Goal: Task Accomplishment & Management: Use online tool/utility

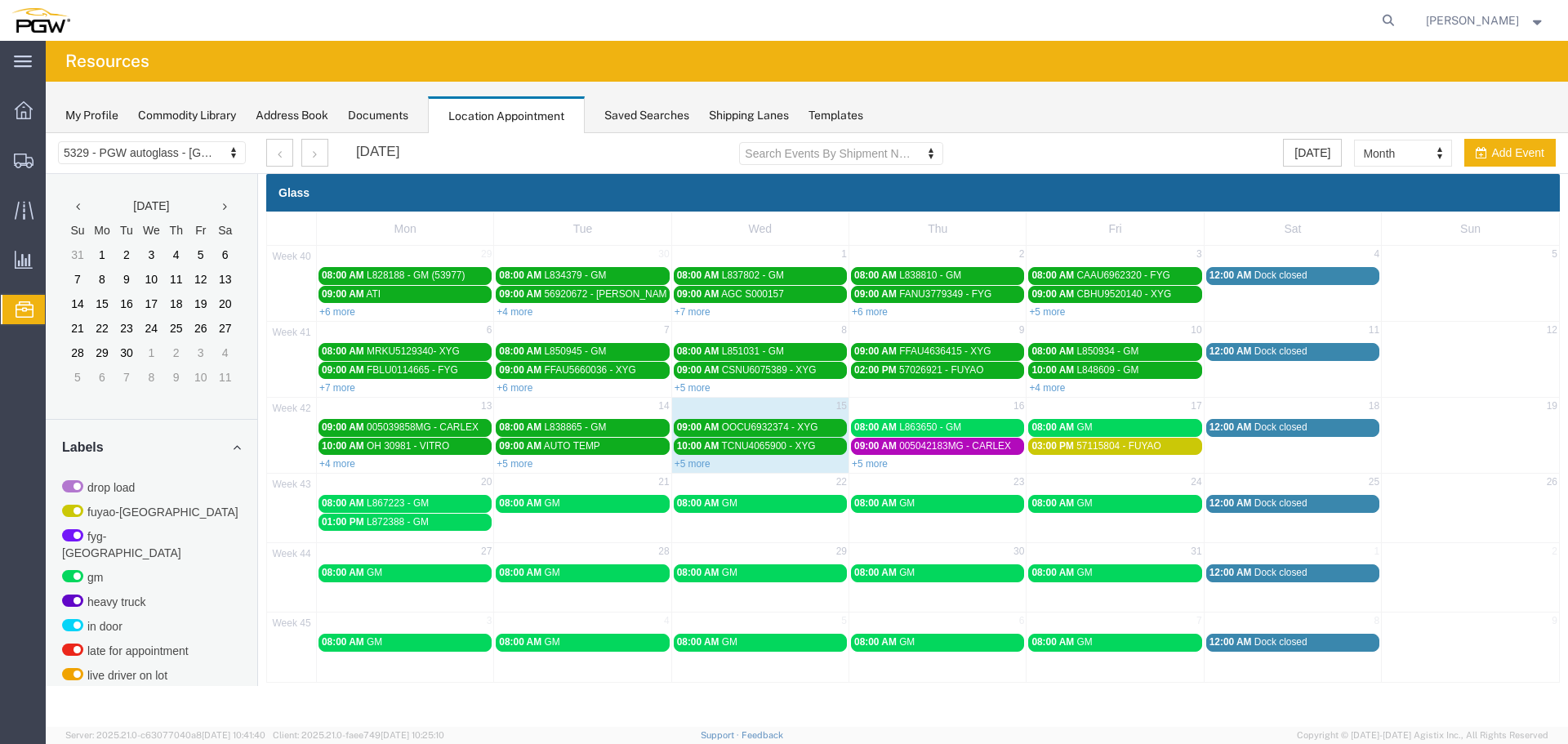
scroll to position [516, 0]
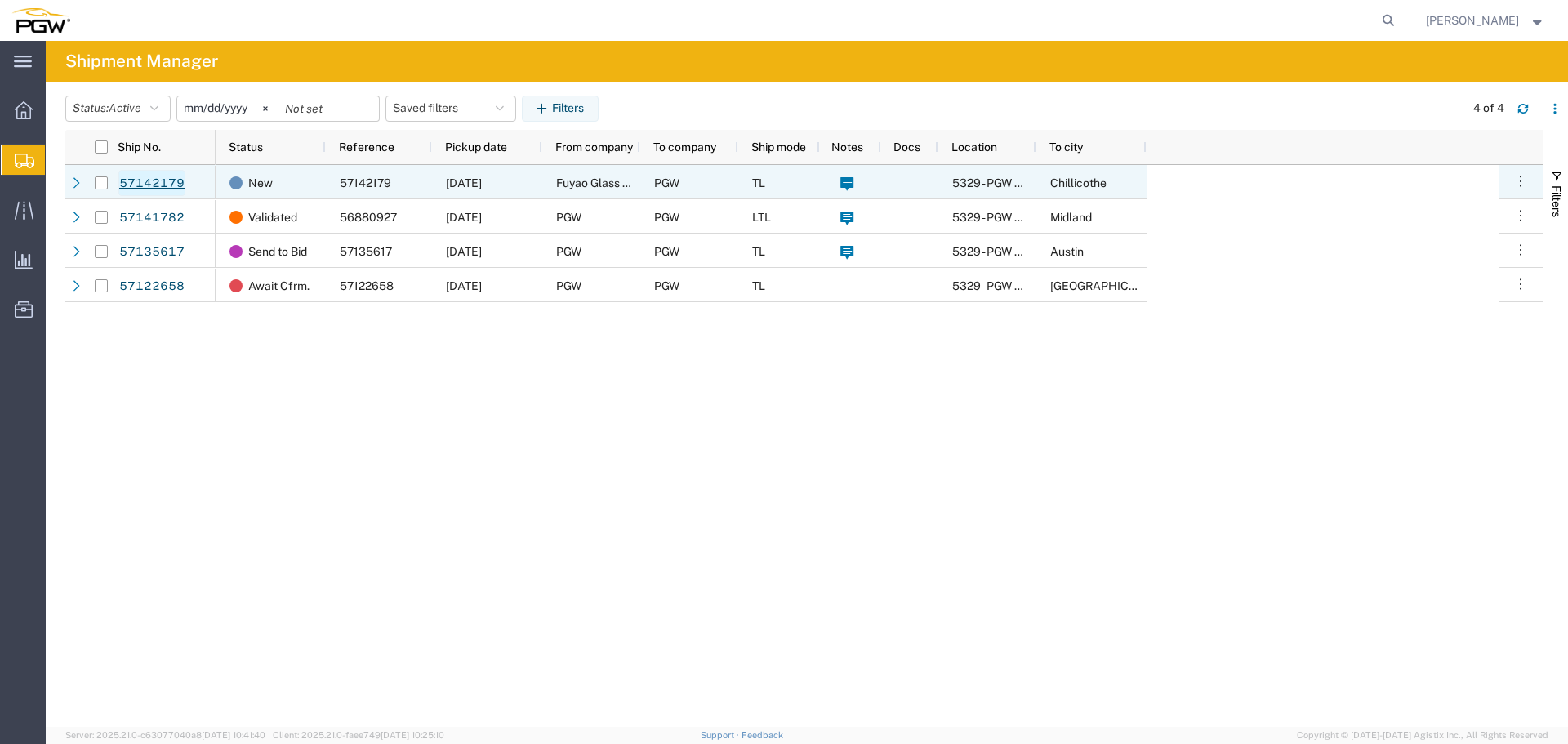
click at [162, 184] on link "57142179" at bounding box center [152, 183] width 67 height 26
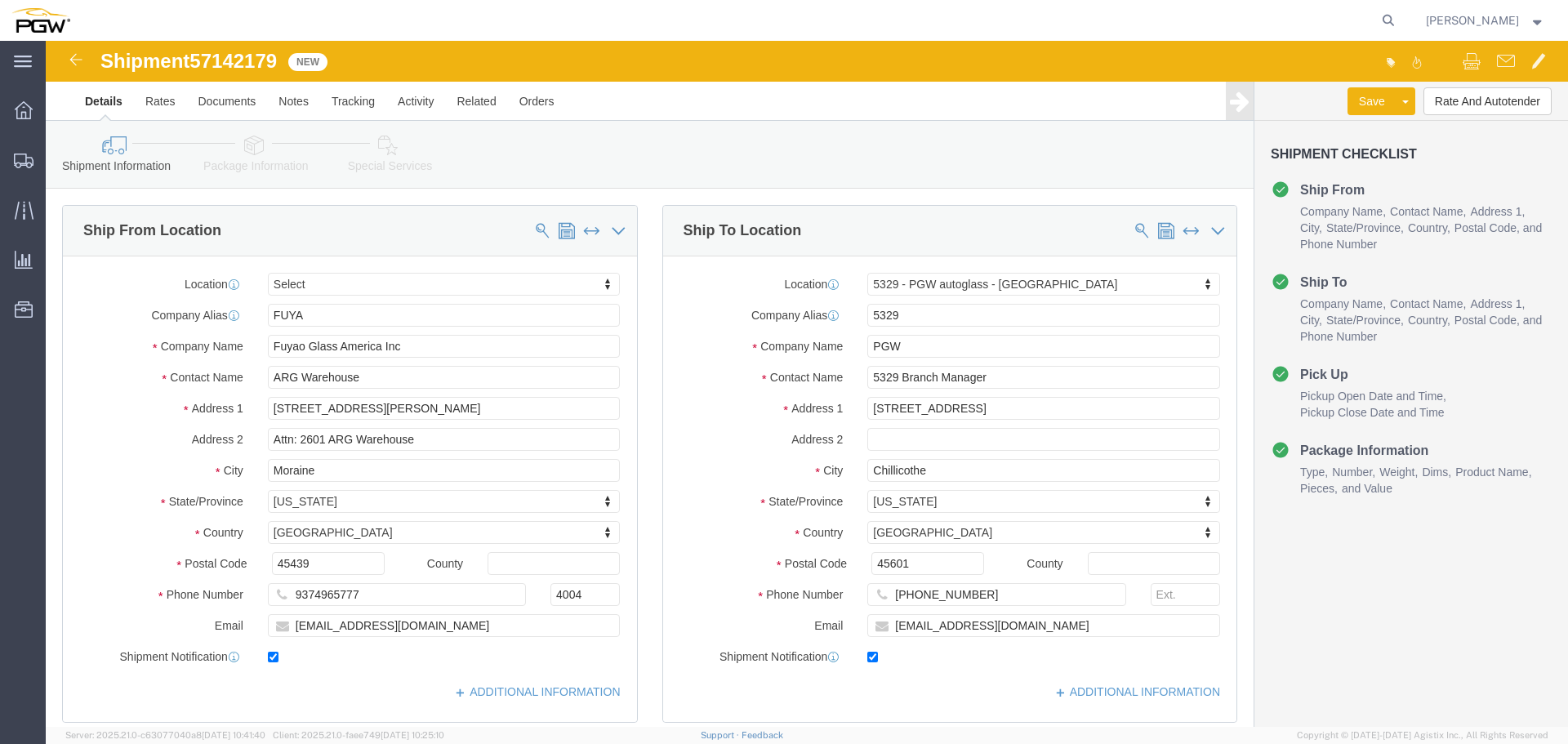
select select
select select "28253"
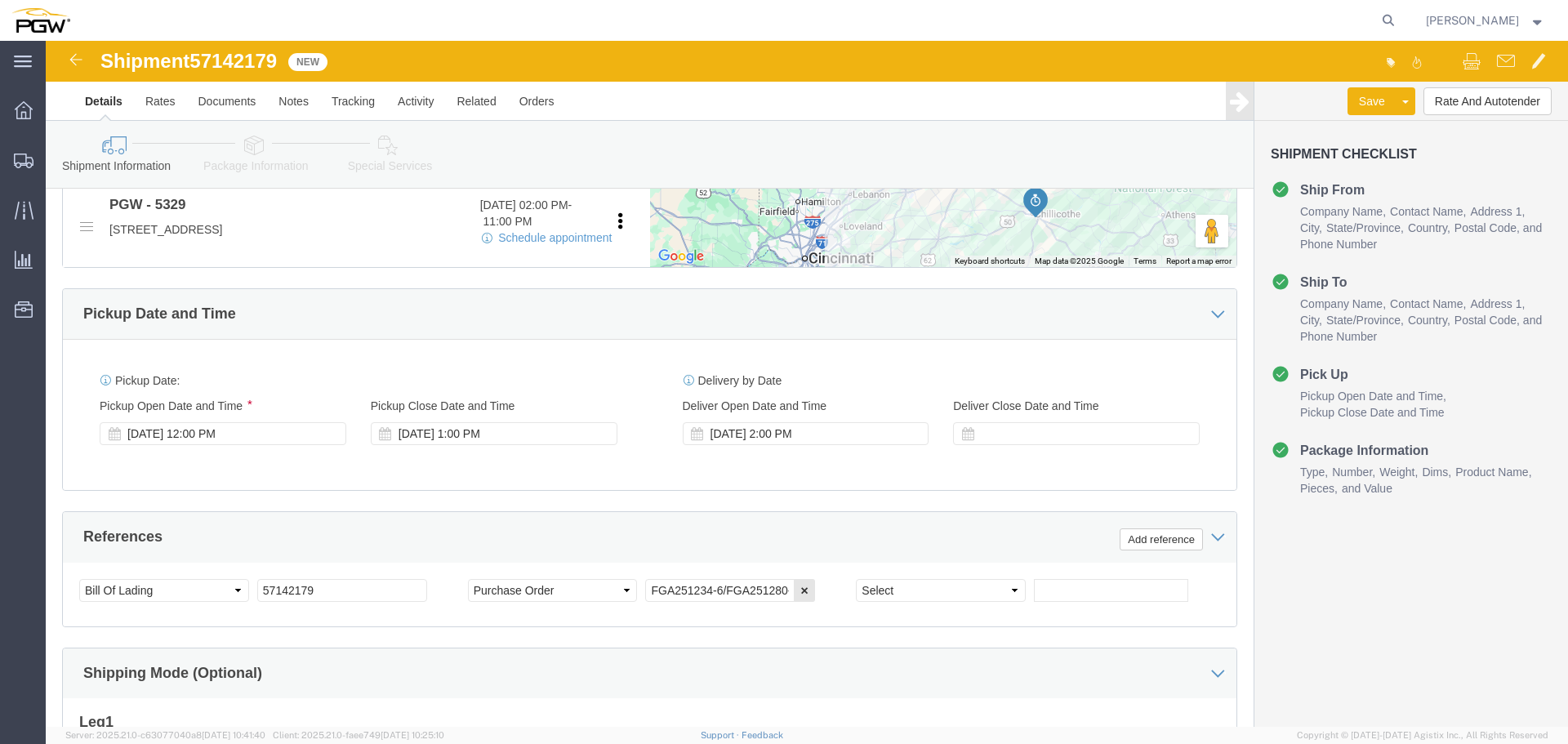
scroll to position [583, 0]
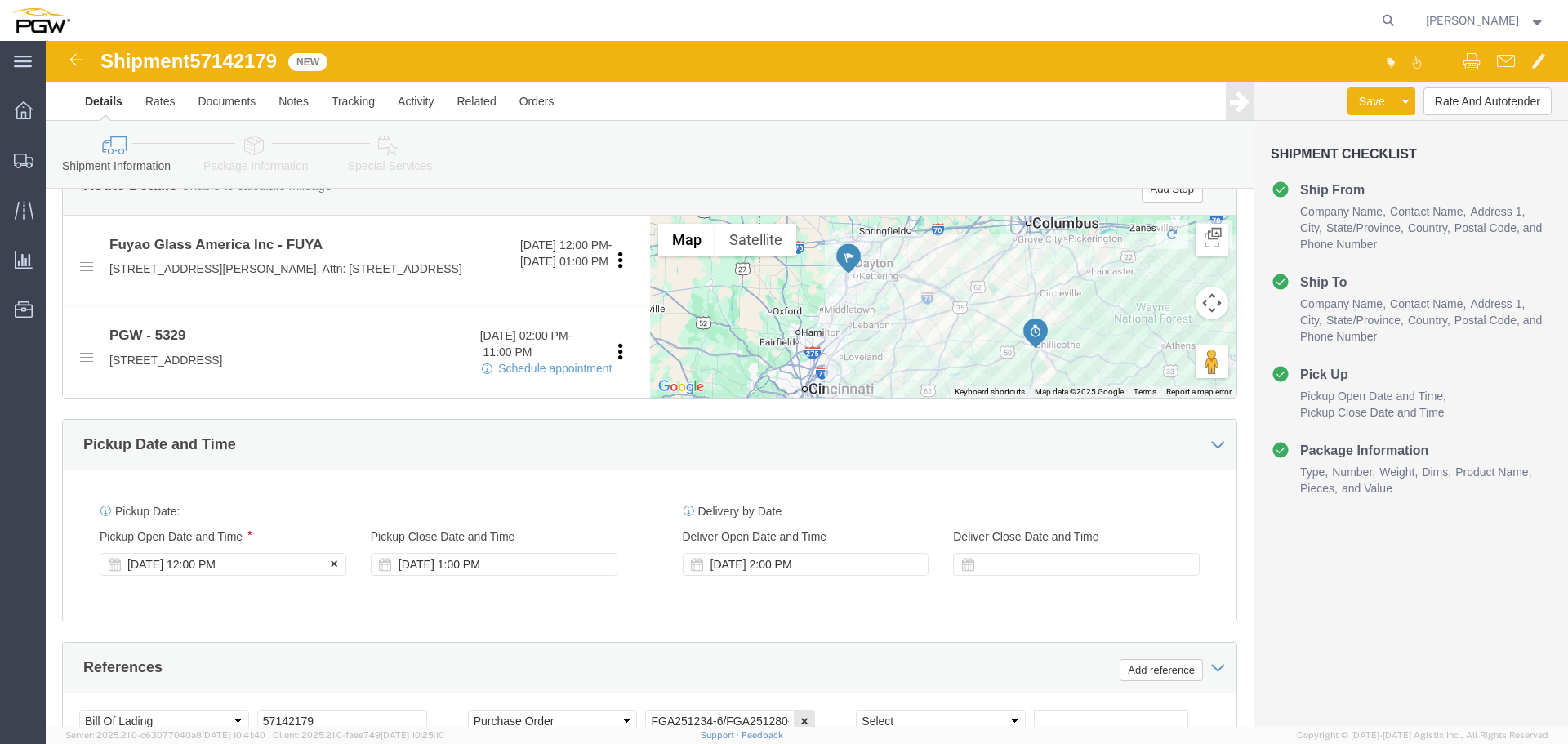
click div "[DATE] 12:00 PM"
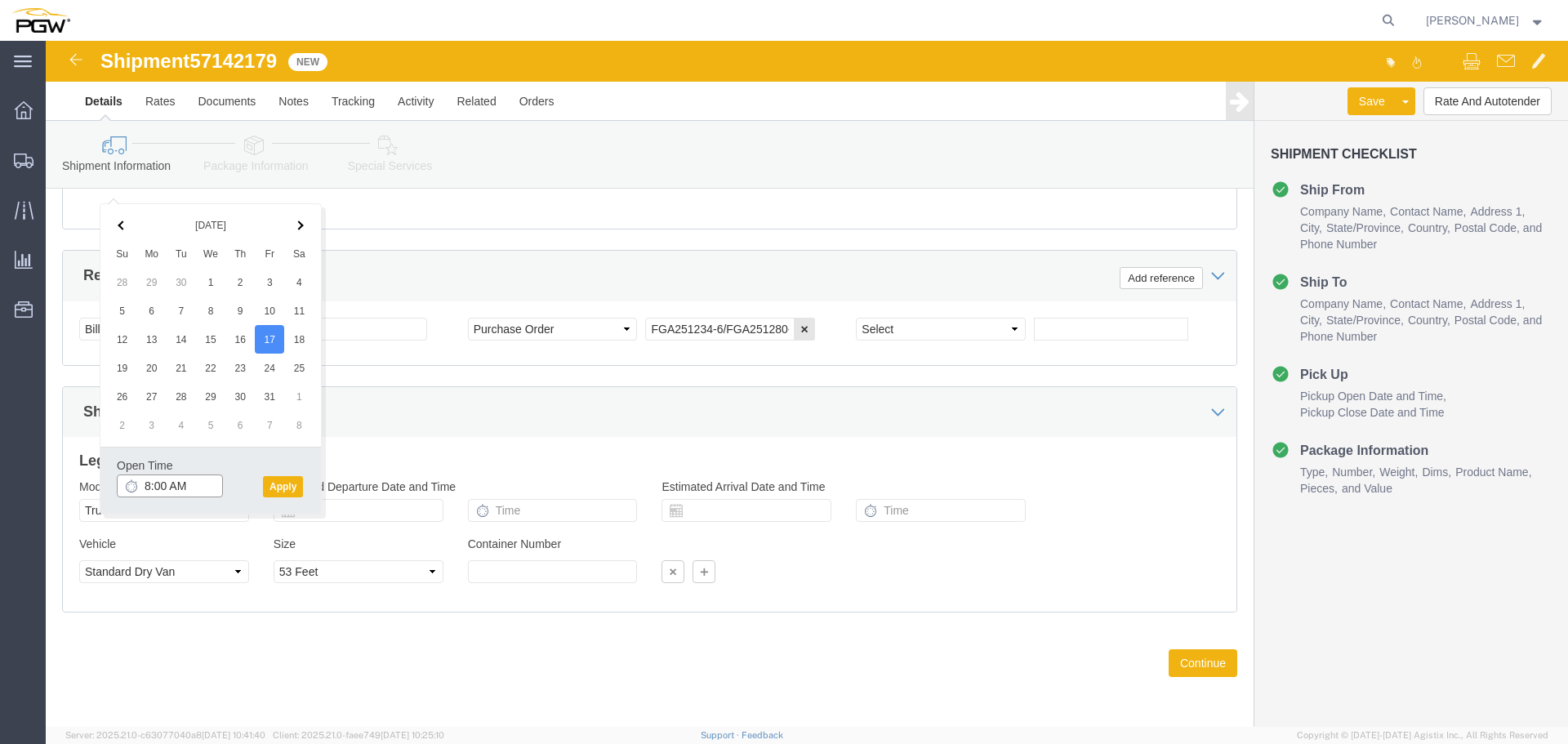
type input "8:00 AM"
click button "Apply"
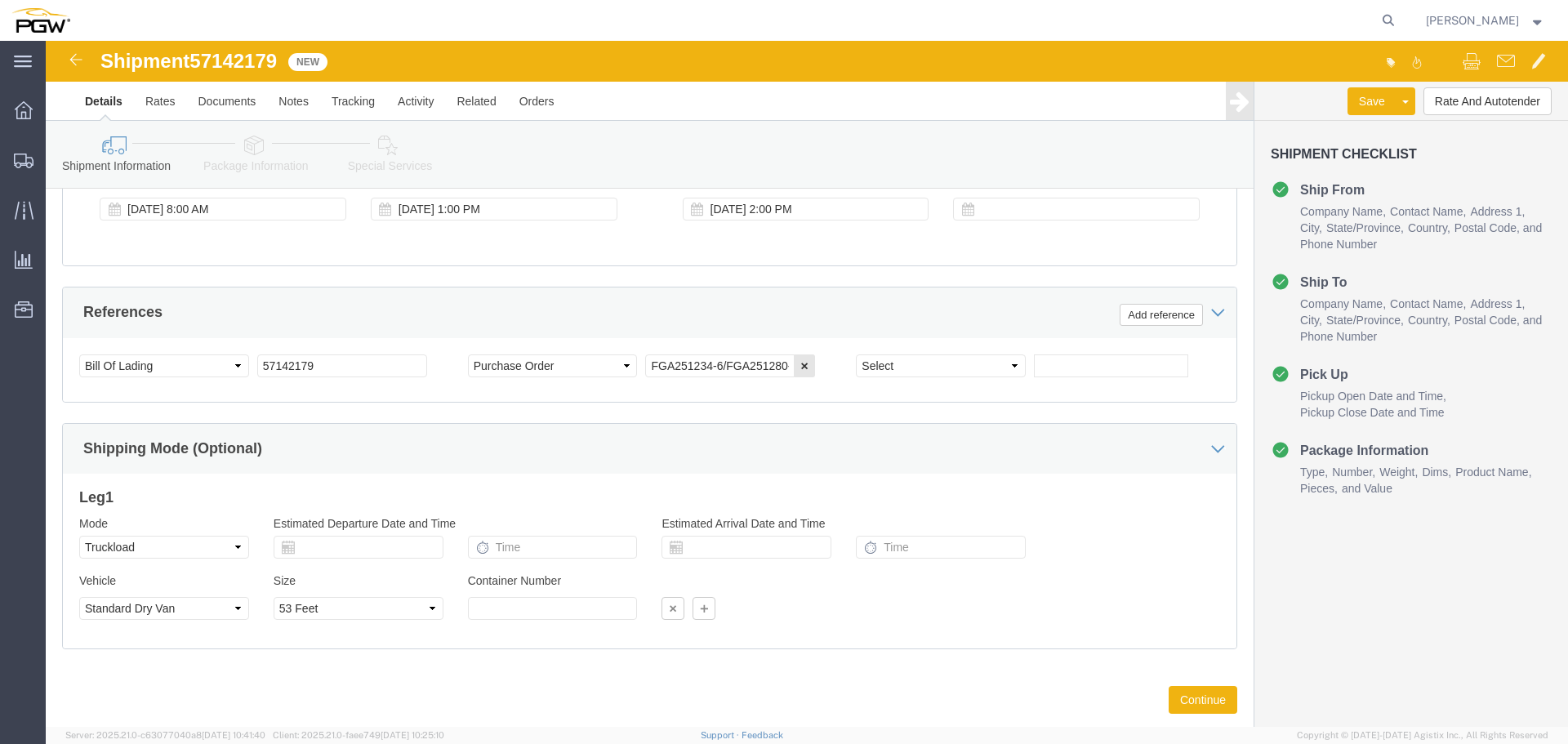
scroll to position [910, 0]
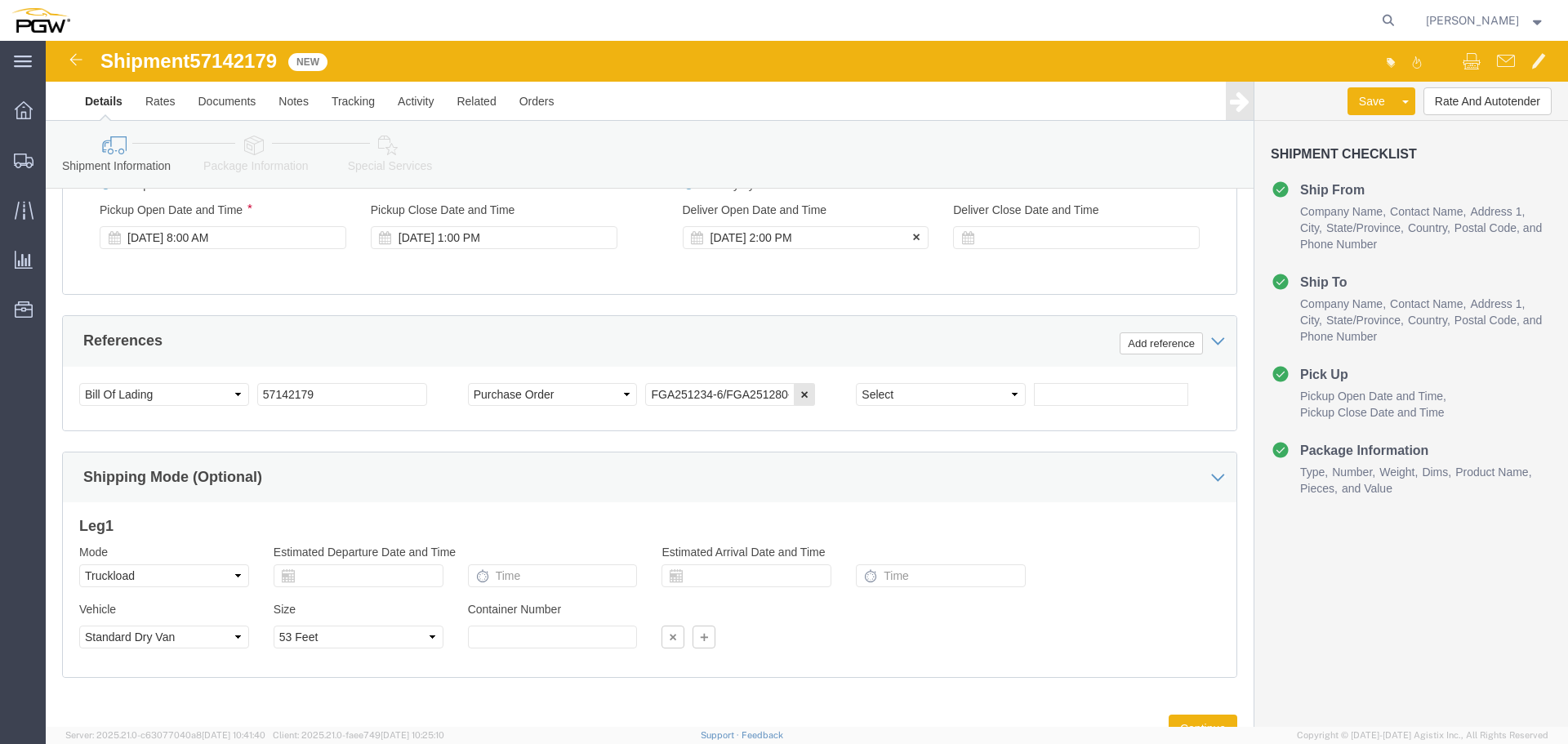
click div "[DATE] 2:00 PM"
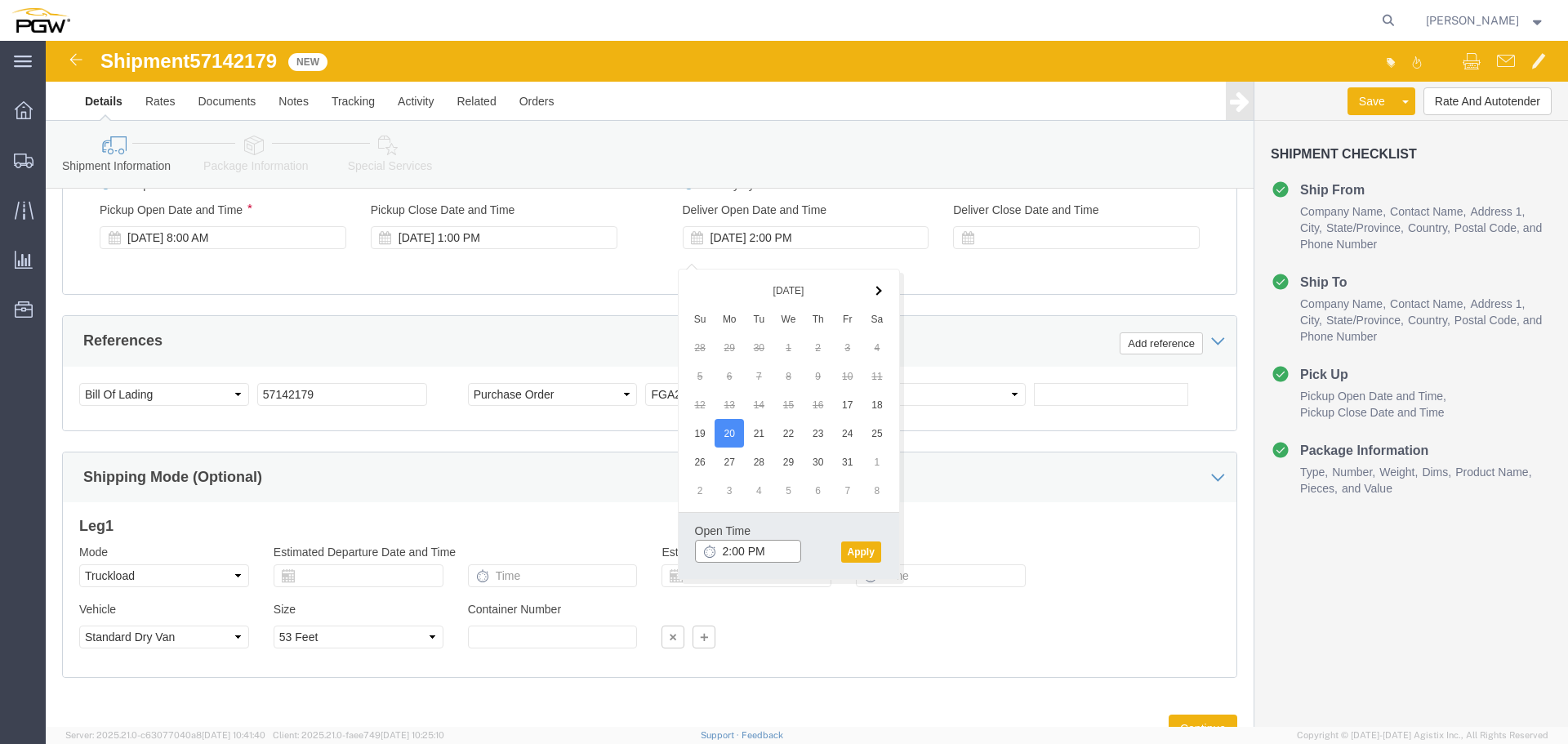
click input "2:00 PM"
type input "3:00 PM"
click button "Apply"
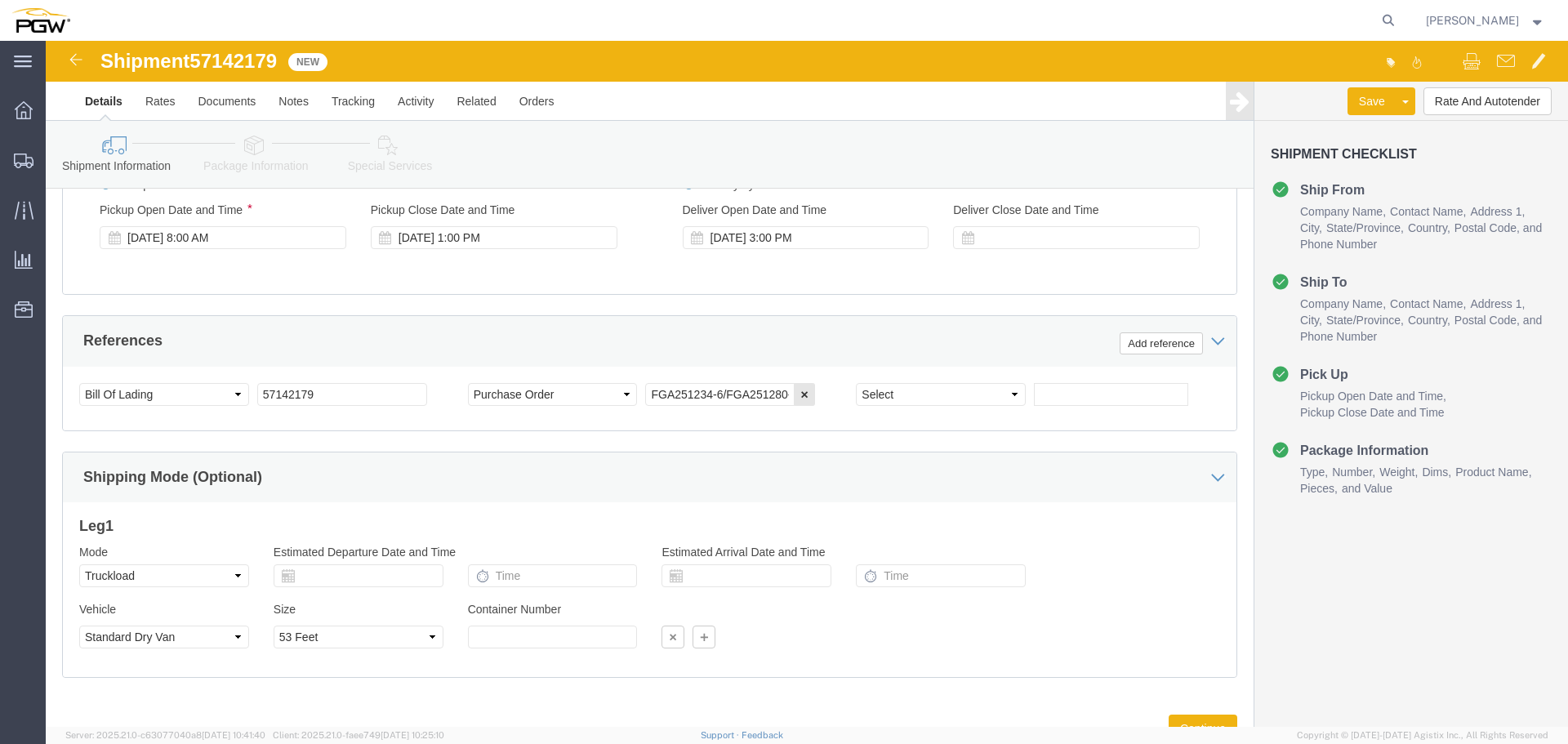
click span "57142179"
copy span "57142179"
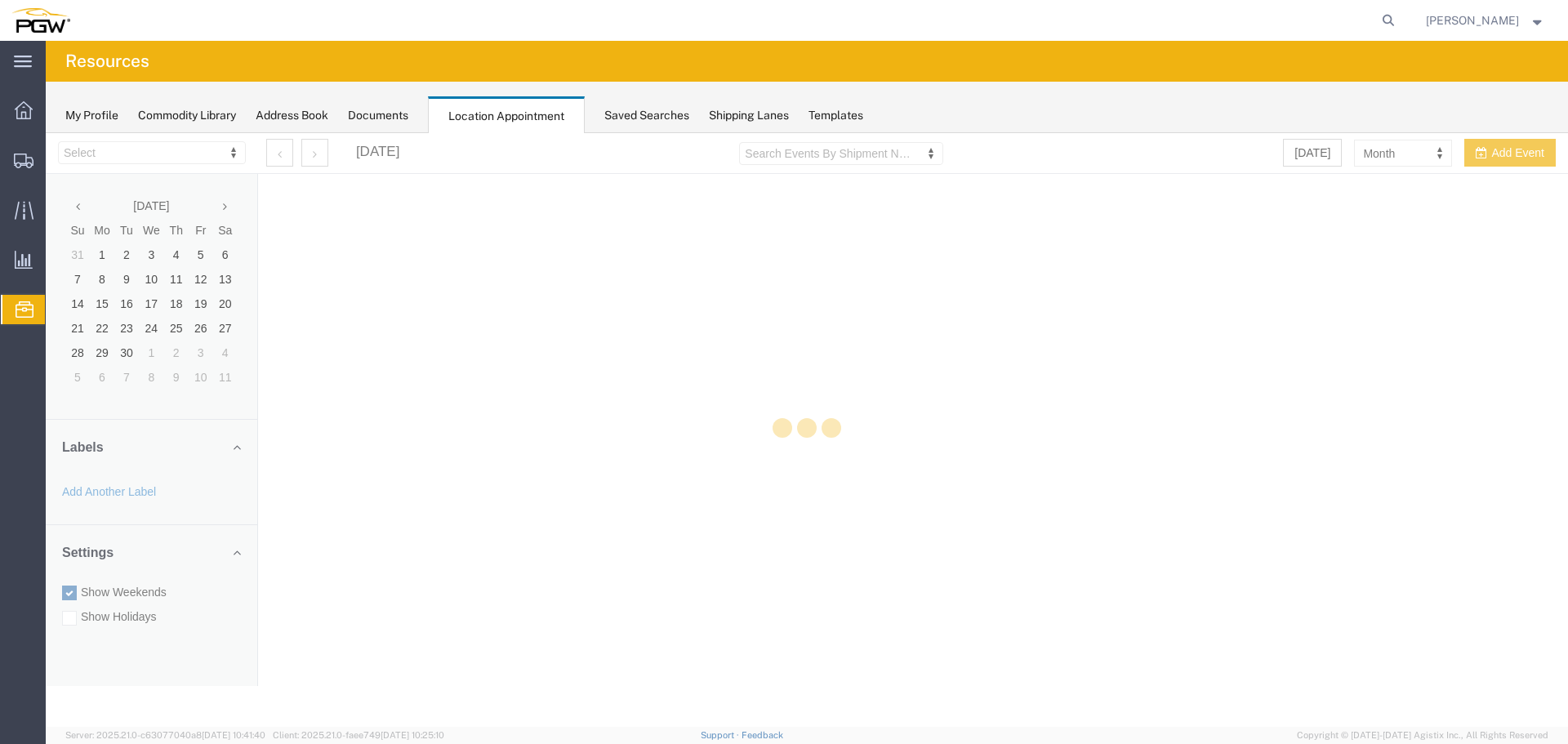
select select "28253"
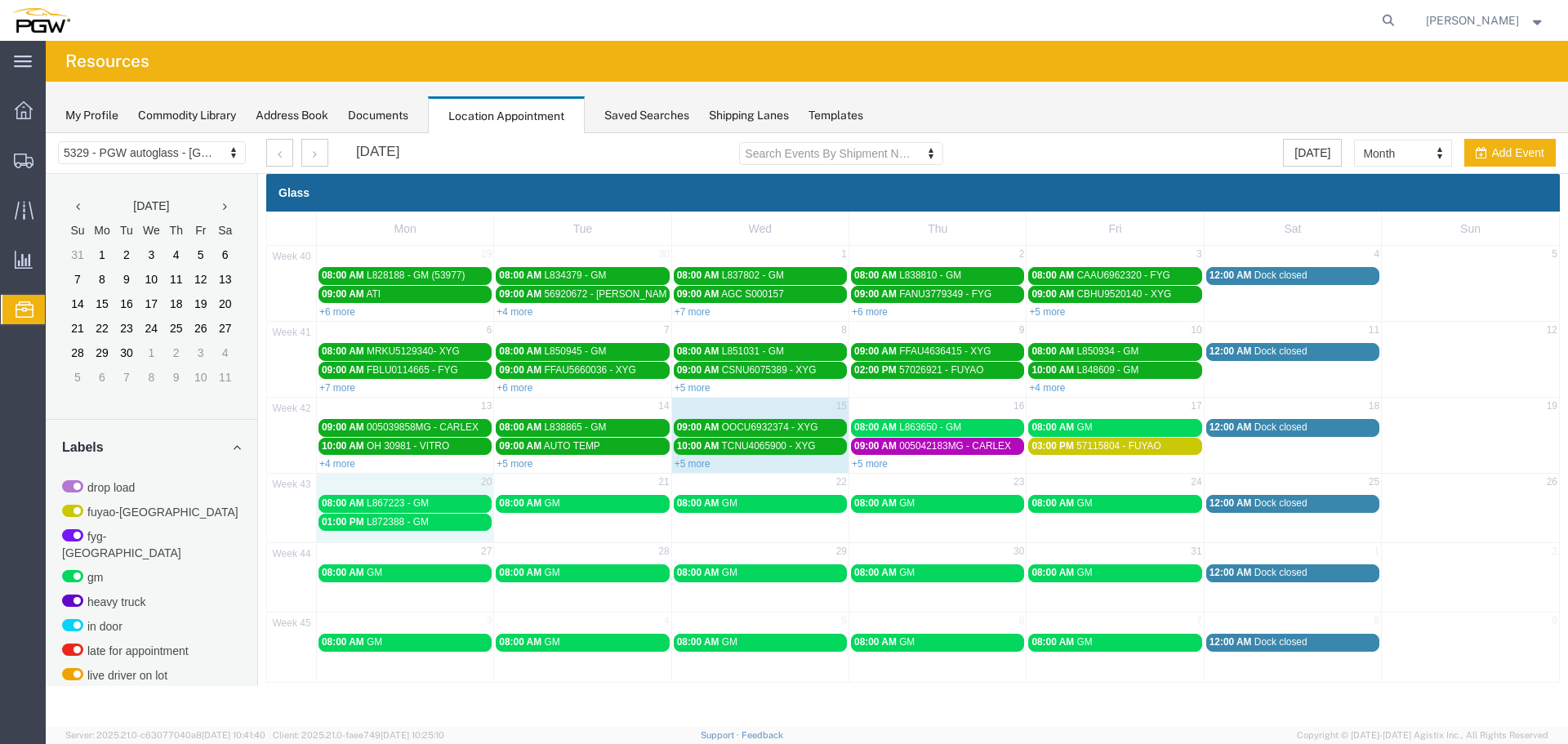
click at [416, 489] on td "20" at bounding box center [405, 484] width 177 height 21
select select "1"
select select
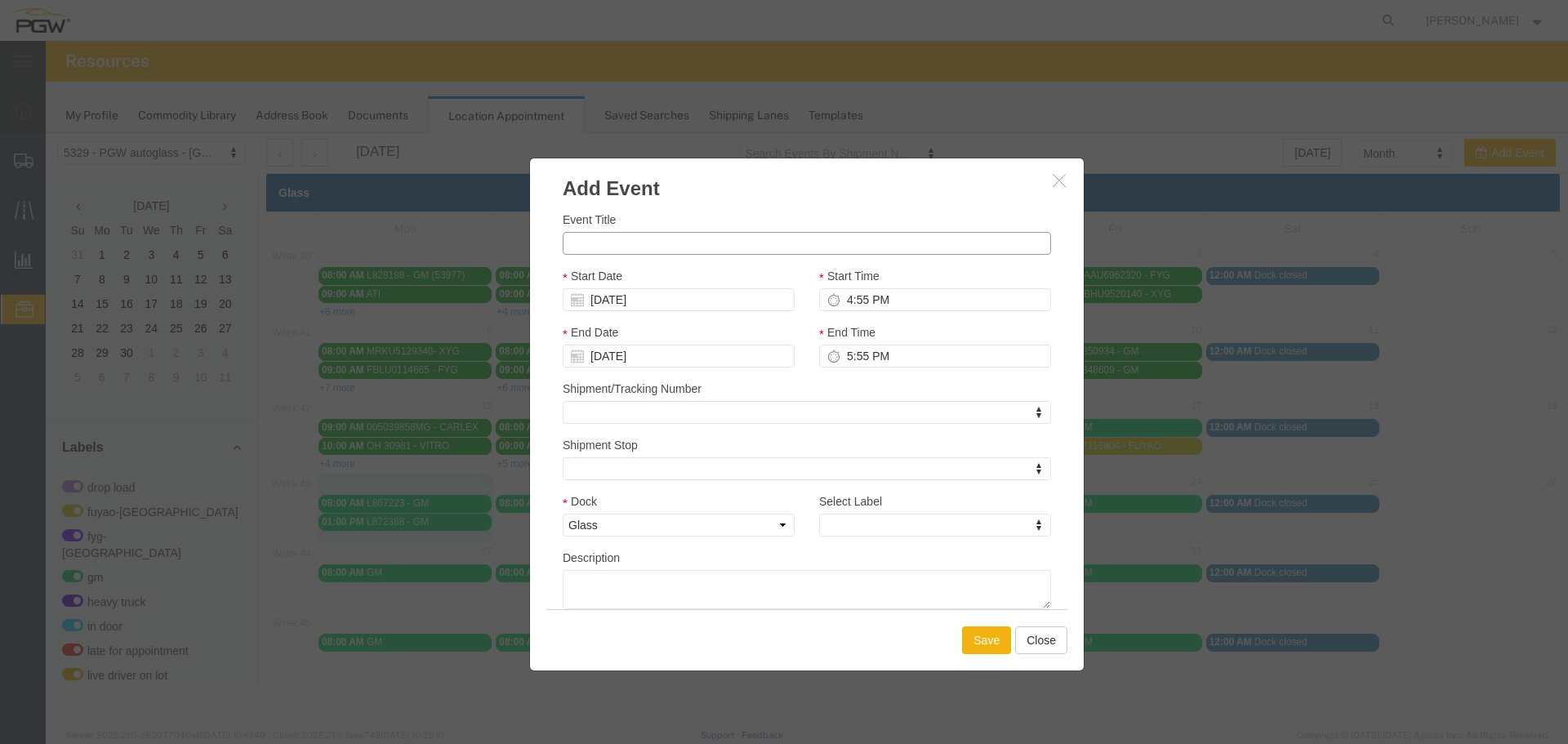
click at [616, 252] on input "Event Title" at bounding box center [807, 243] width 488 height 23
paste input "57142179"
type input "57142179 -FUYAO"
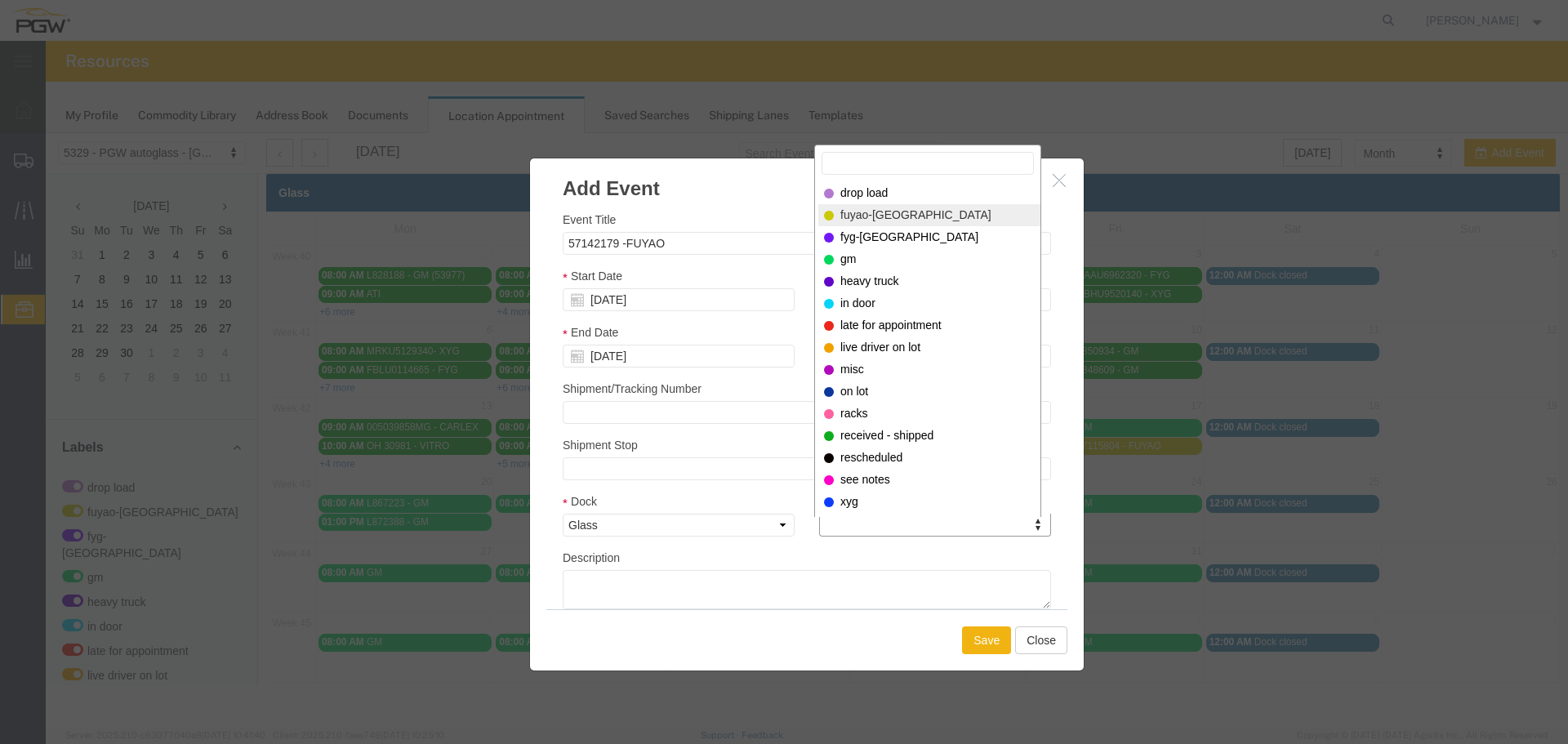
select select "12921"
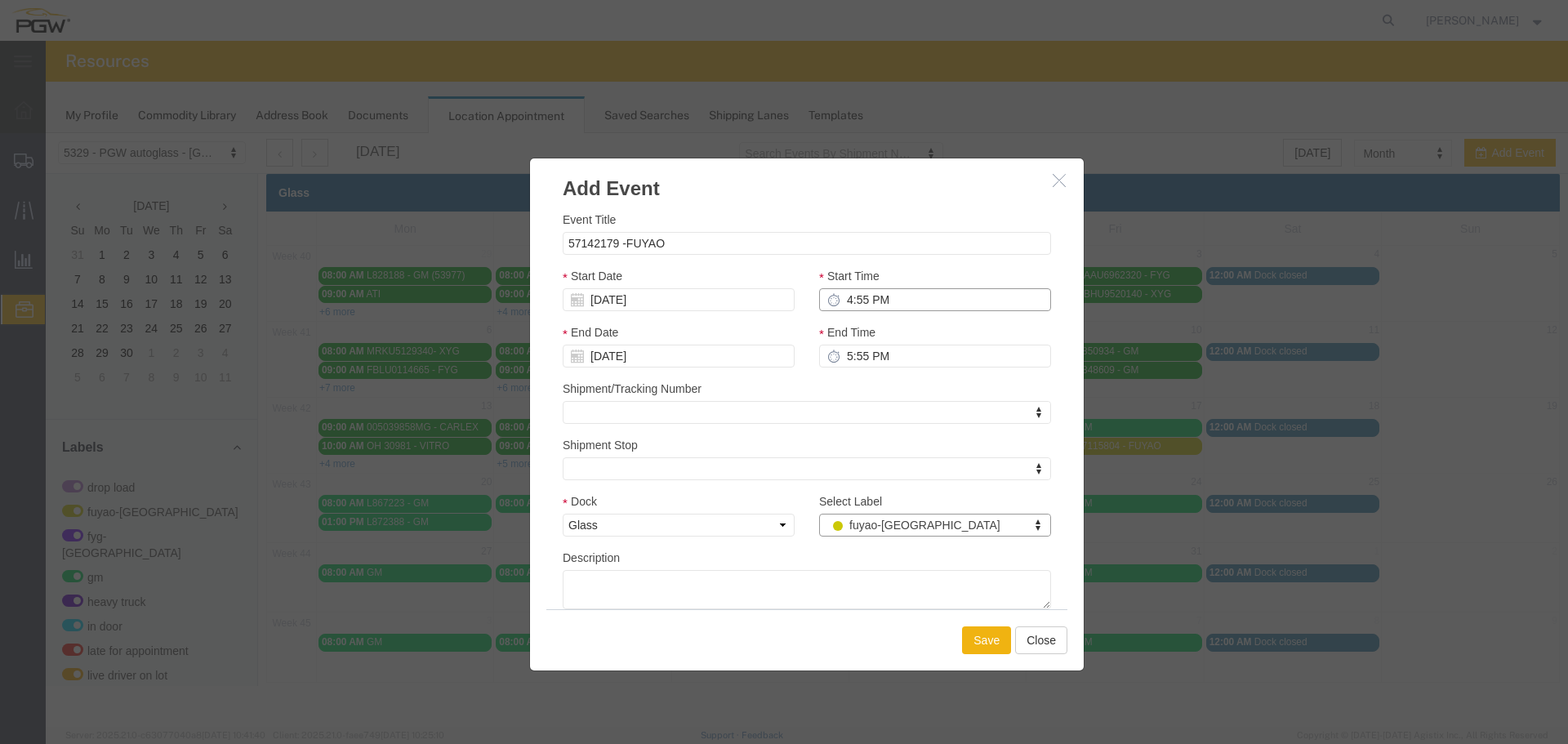
click at [841, 298] on input "4:55 PM" at bounding box center [935, 299] width 232 height 23
type input "3:55 PM"
type input "4:55 PM"
type input "3:00 PM"
type input "4:00 PM"
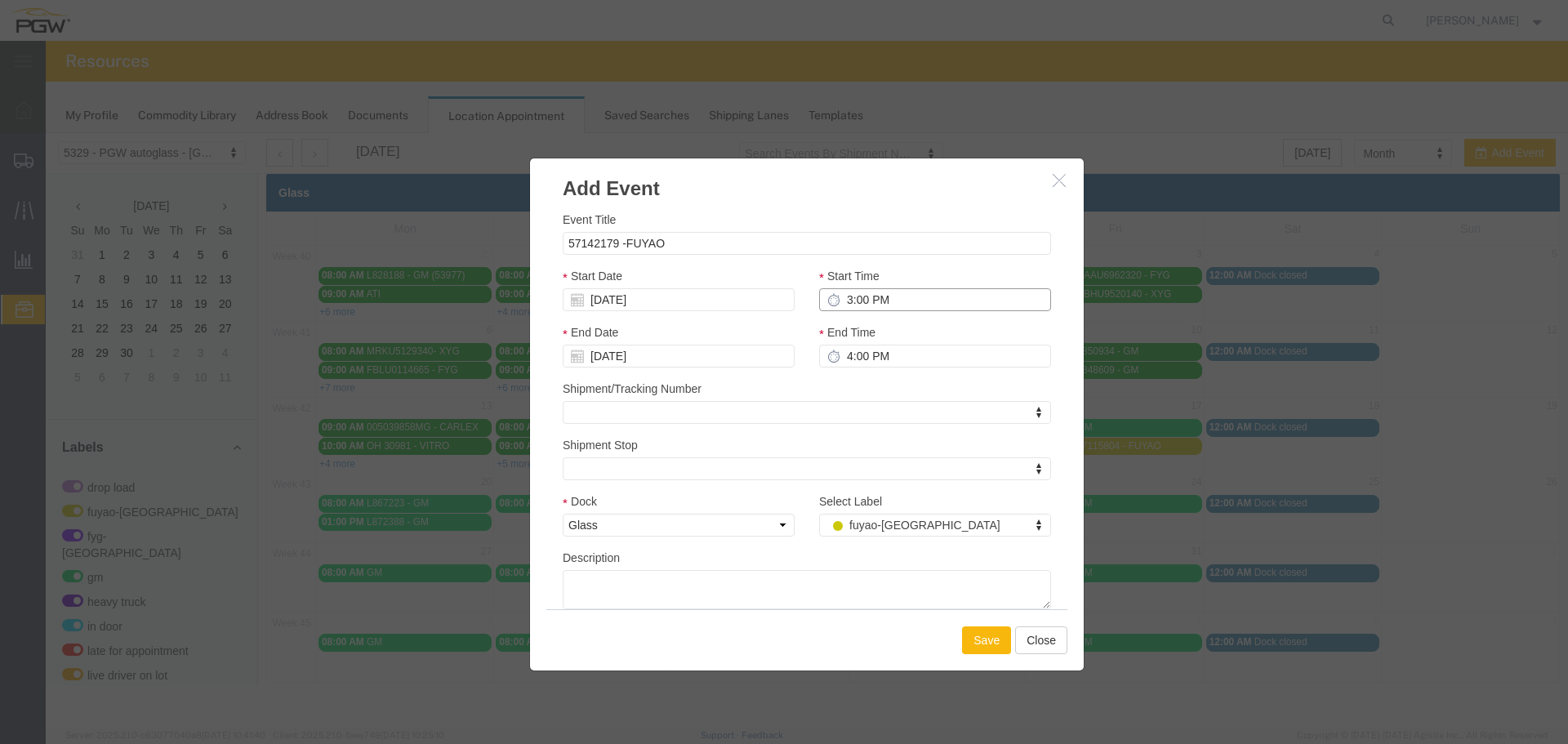
type input "3:00 PM"
click at [980, 650] on button "Save" at bounding box center [986, 640] width 49 height 27
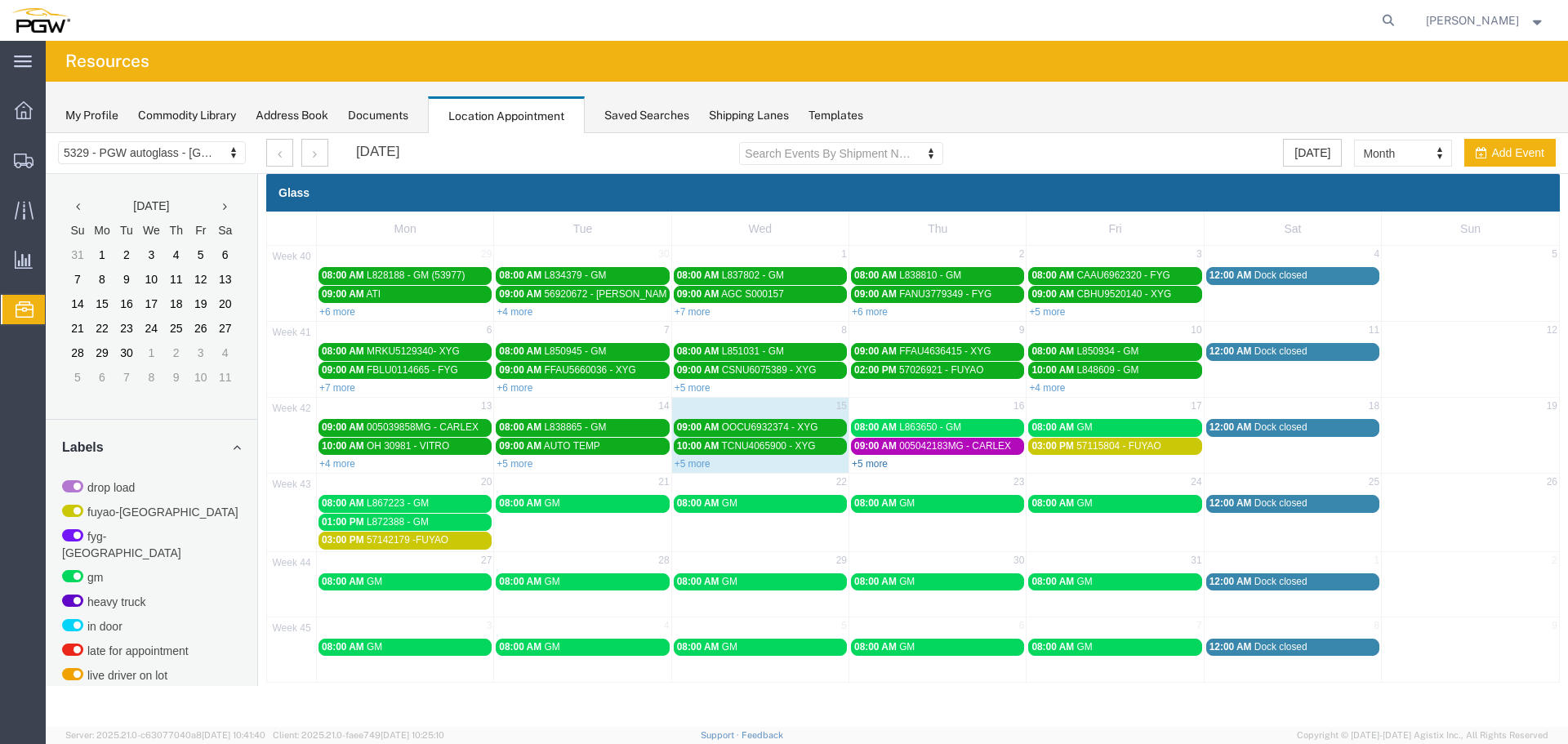
click at [881, 465] on link "+5 more" at bounding box center [870, 464] width 36 height 11
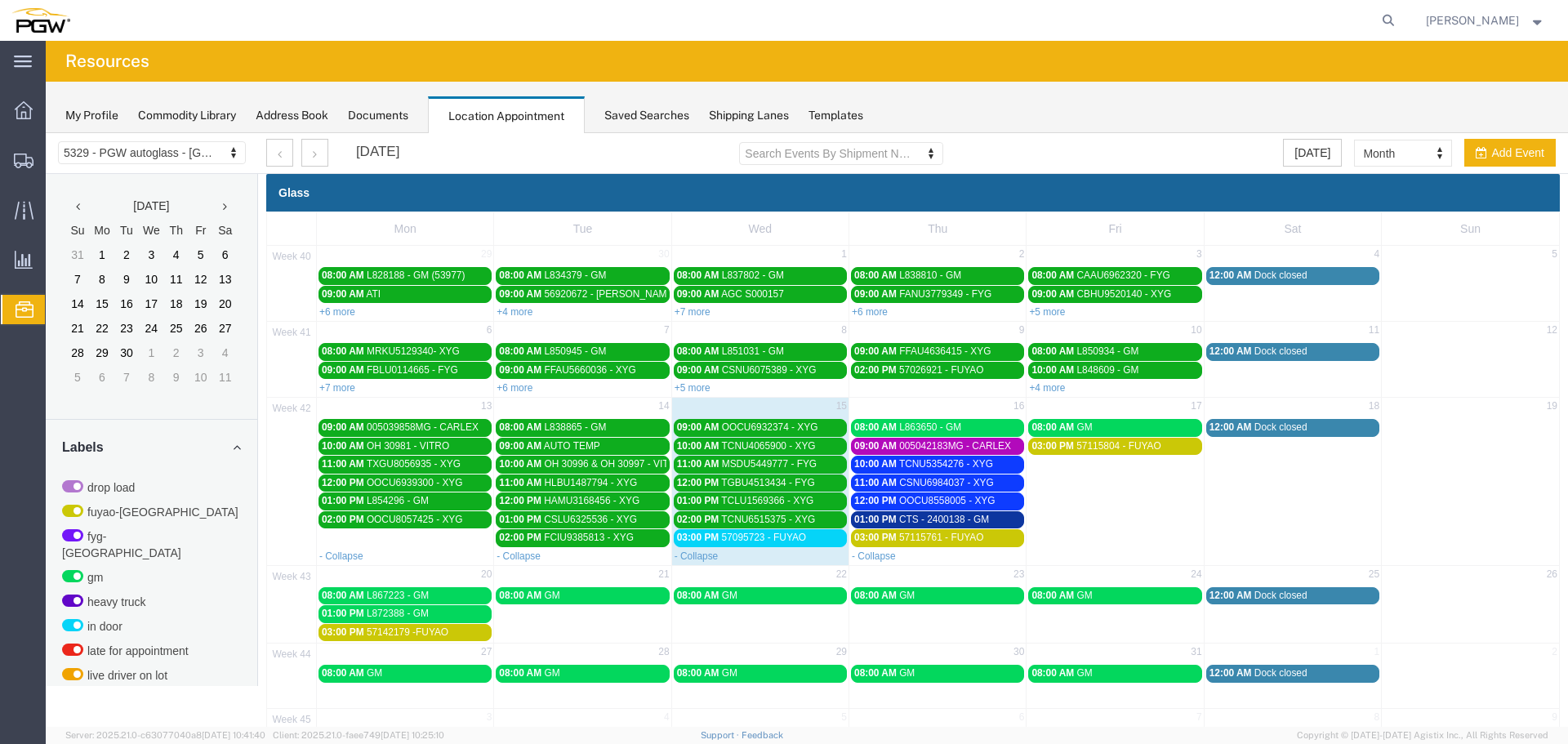
click at [786, 532] on span "57095723 - FUYAO" at bounding box center [763, 537] width 85 height 11
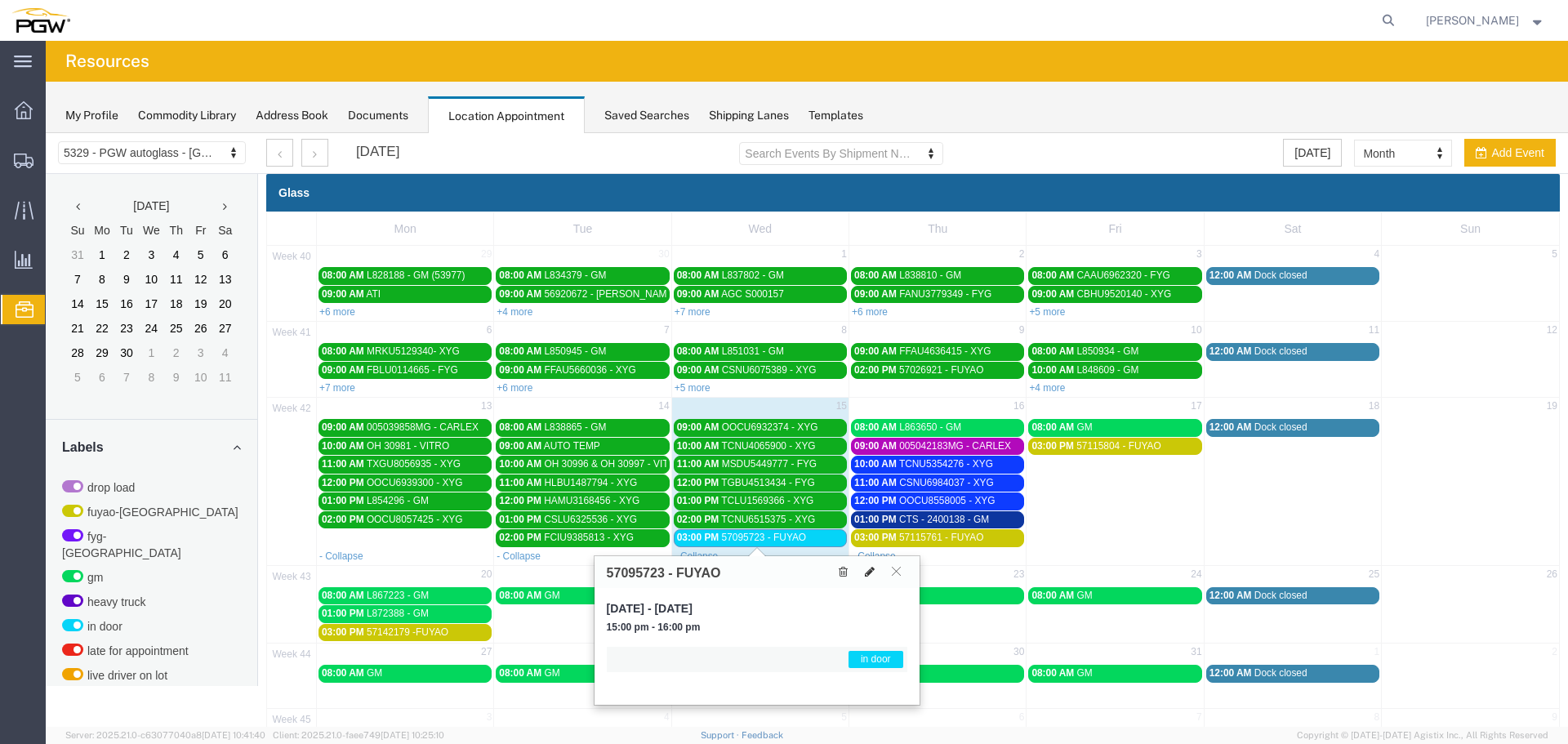
click at [870, 568] on icon at bounding box center [869, 571] width 9 height 11
select select "1"
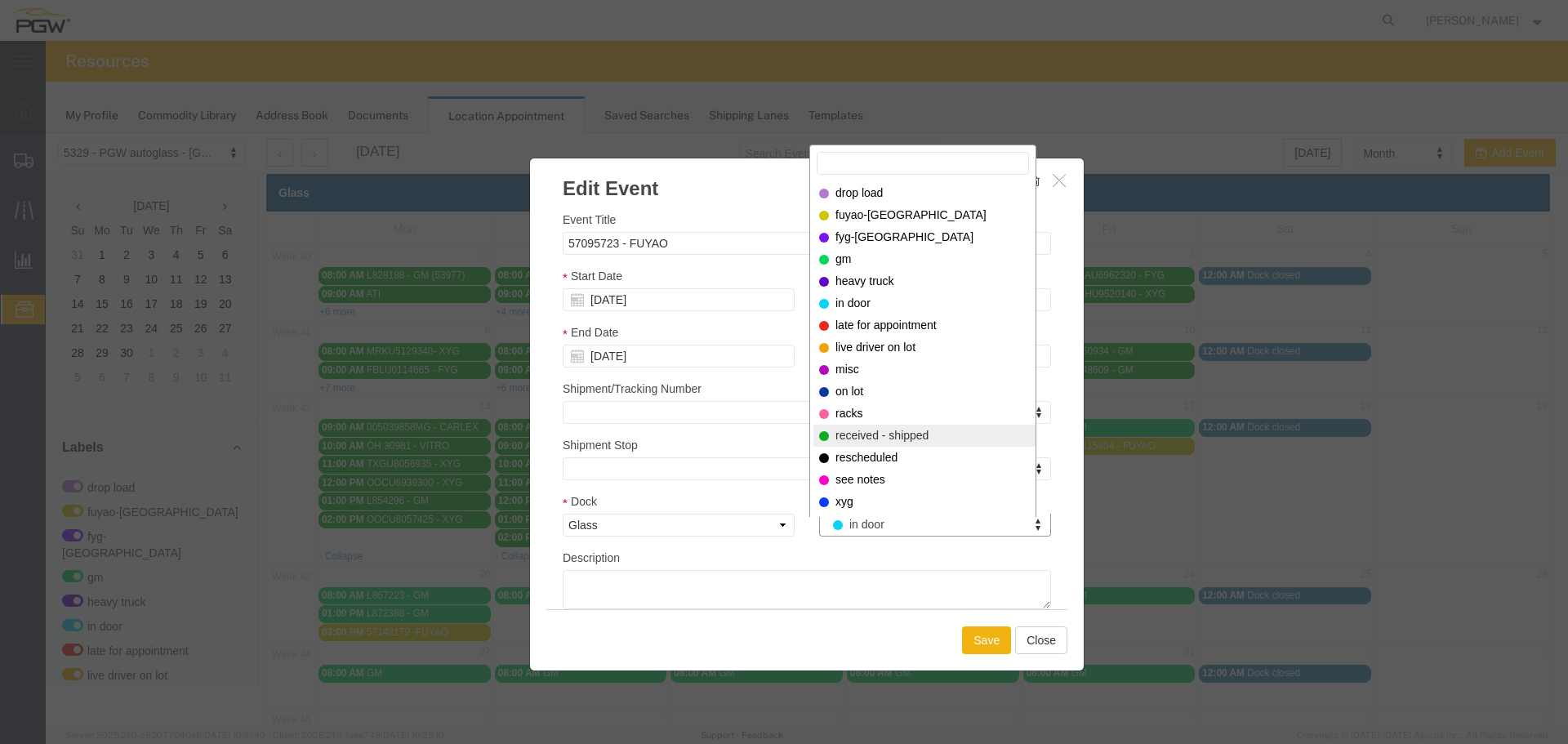
select select "200"
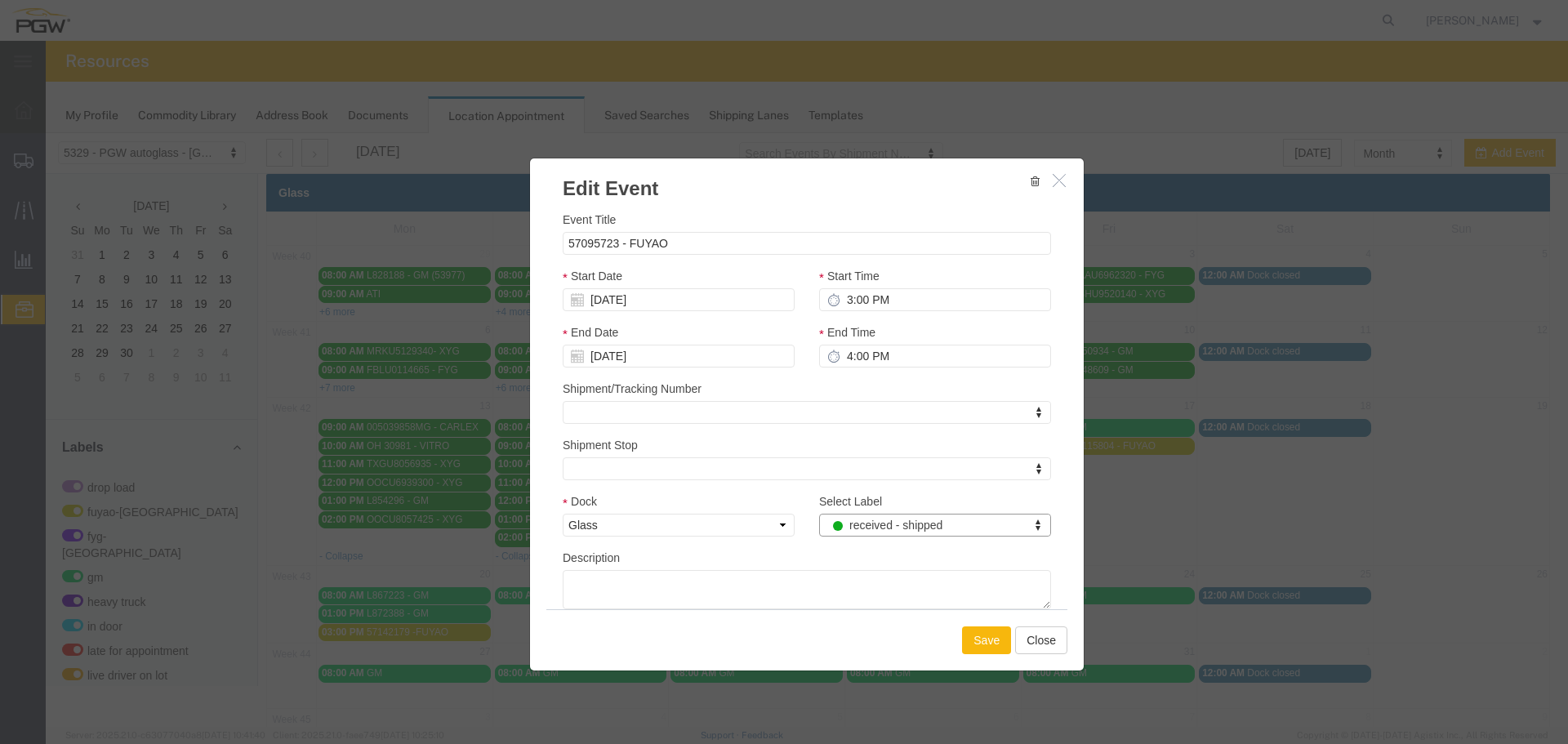
click at [989, 651] on button "Save" at bounding box center [986, 640] width 49 height 27
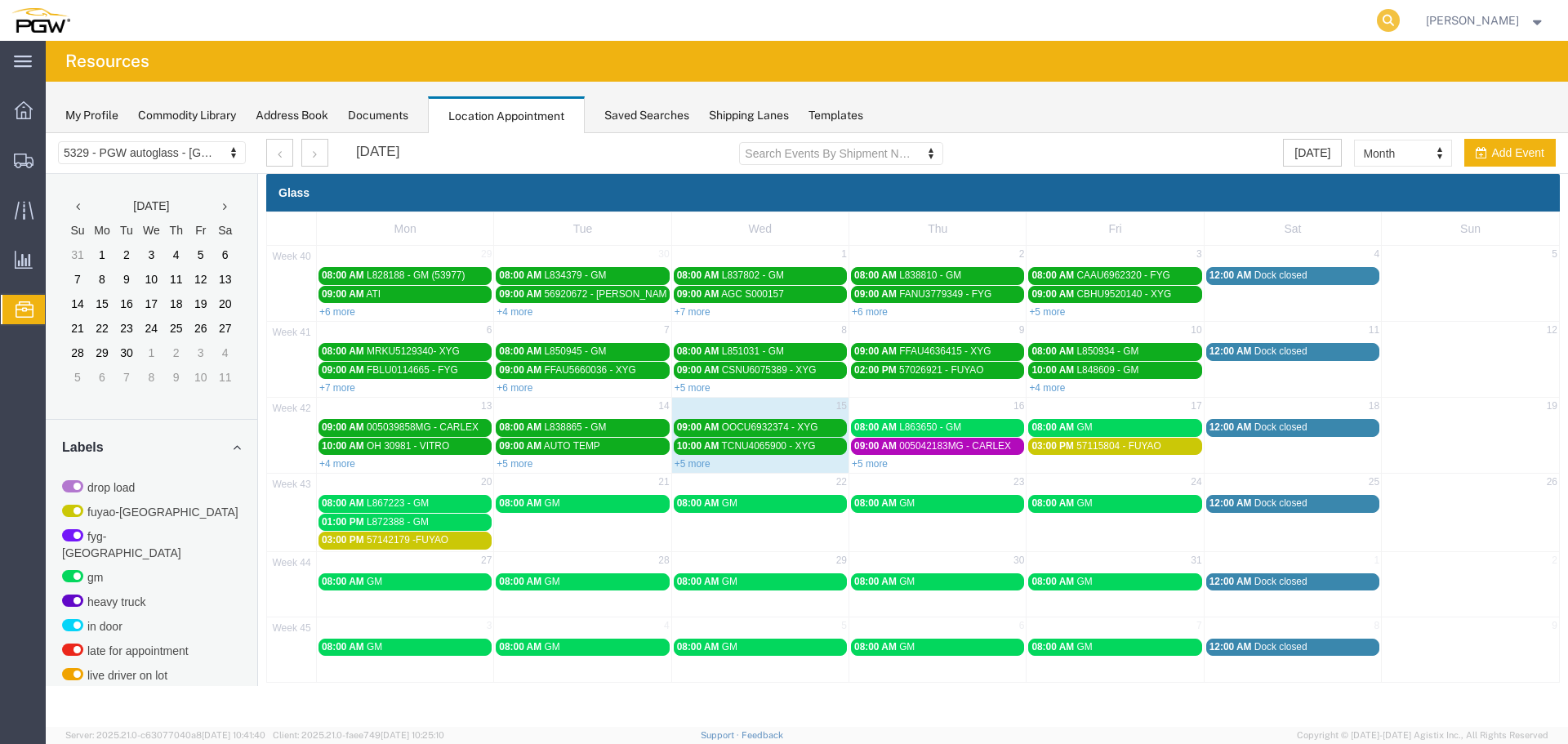
click at [1391, 20] on icon at bounding box center [1388, 20] width 23 height 23
paste input "669712"
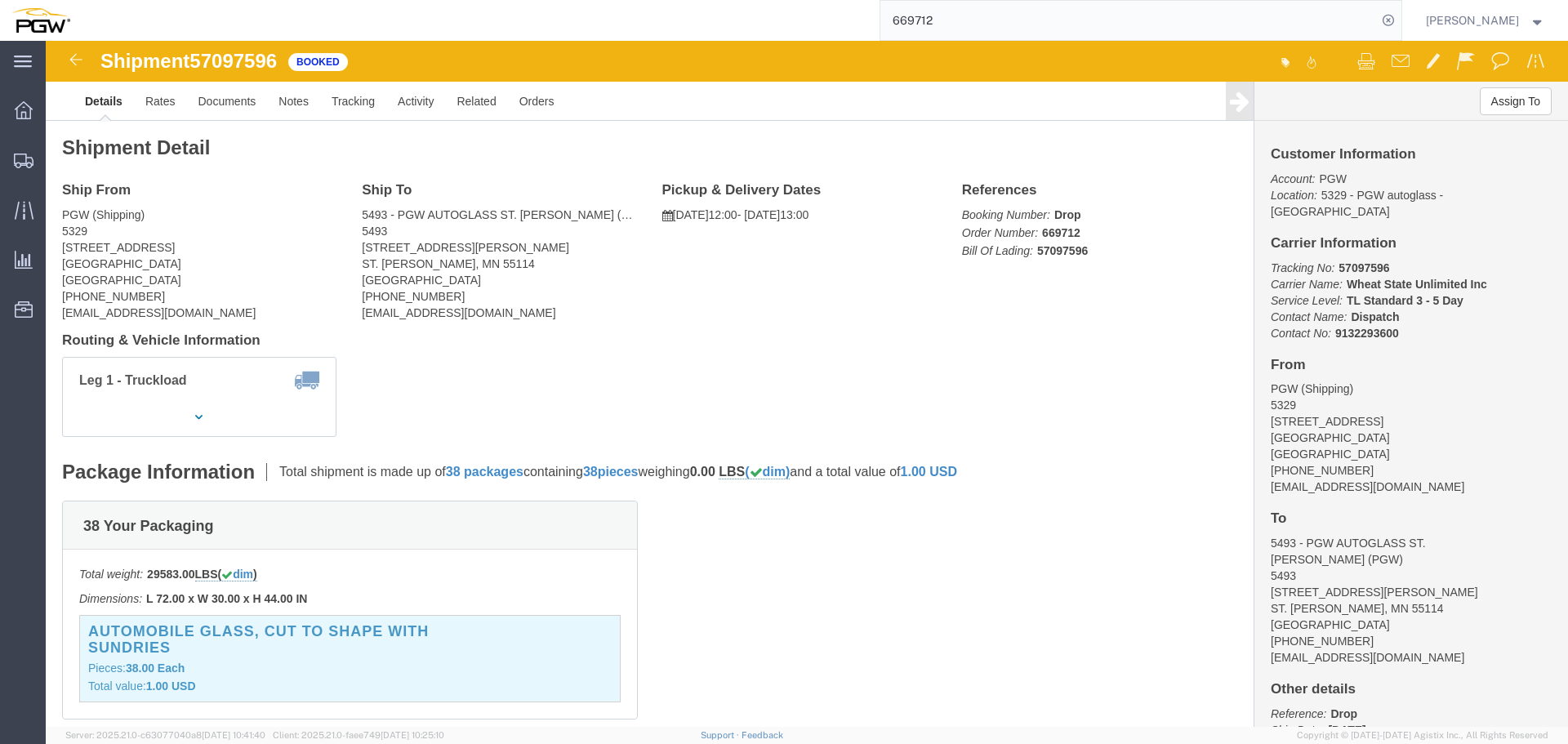
click span "57097596"
copy span "57097596"
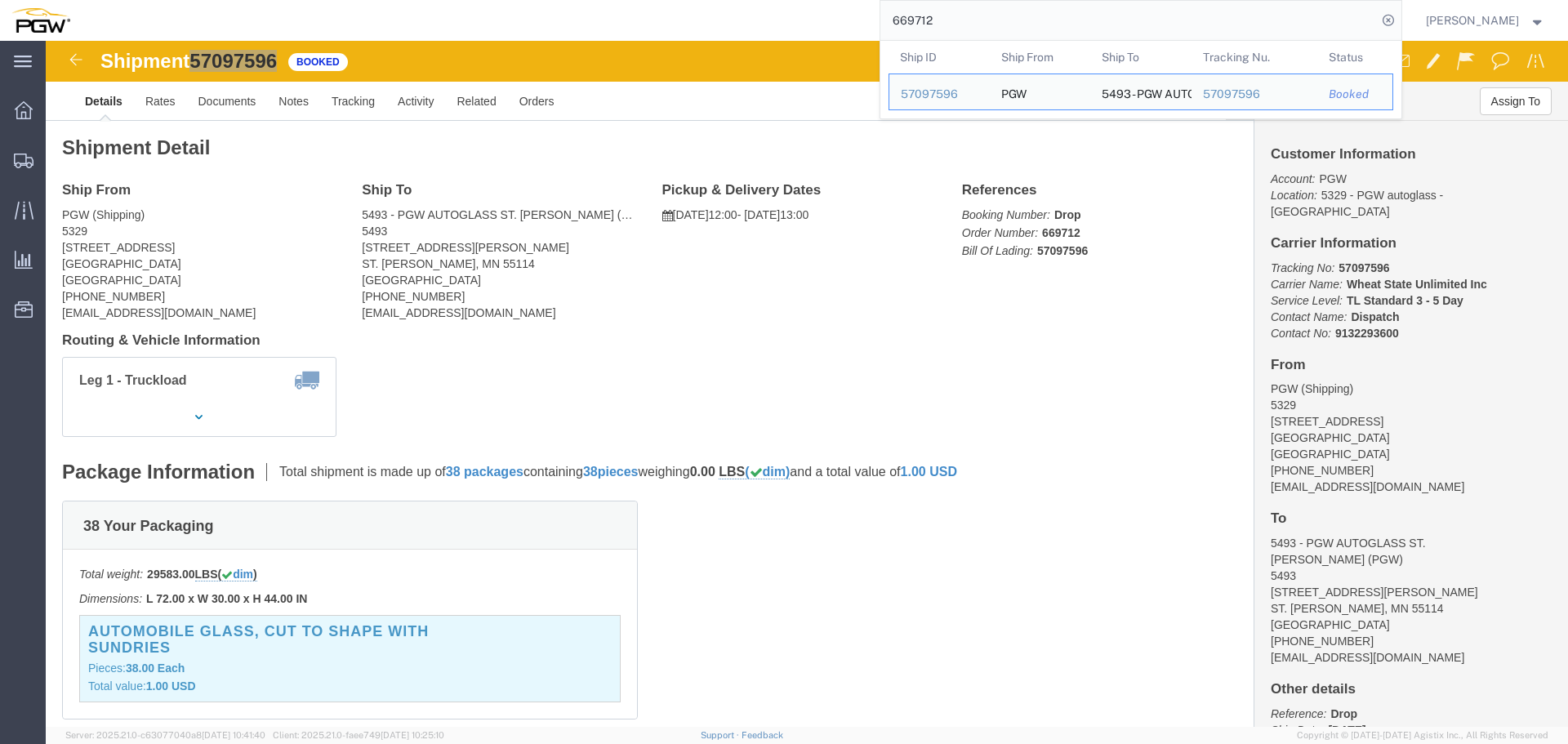
click at [978, 26] on input "669712" at bounding box center [1128, 21] width 496 height 39
paste input "830"
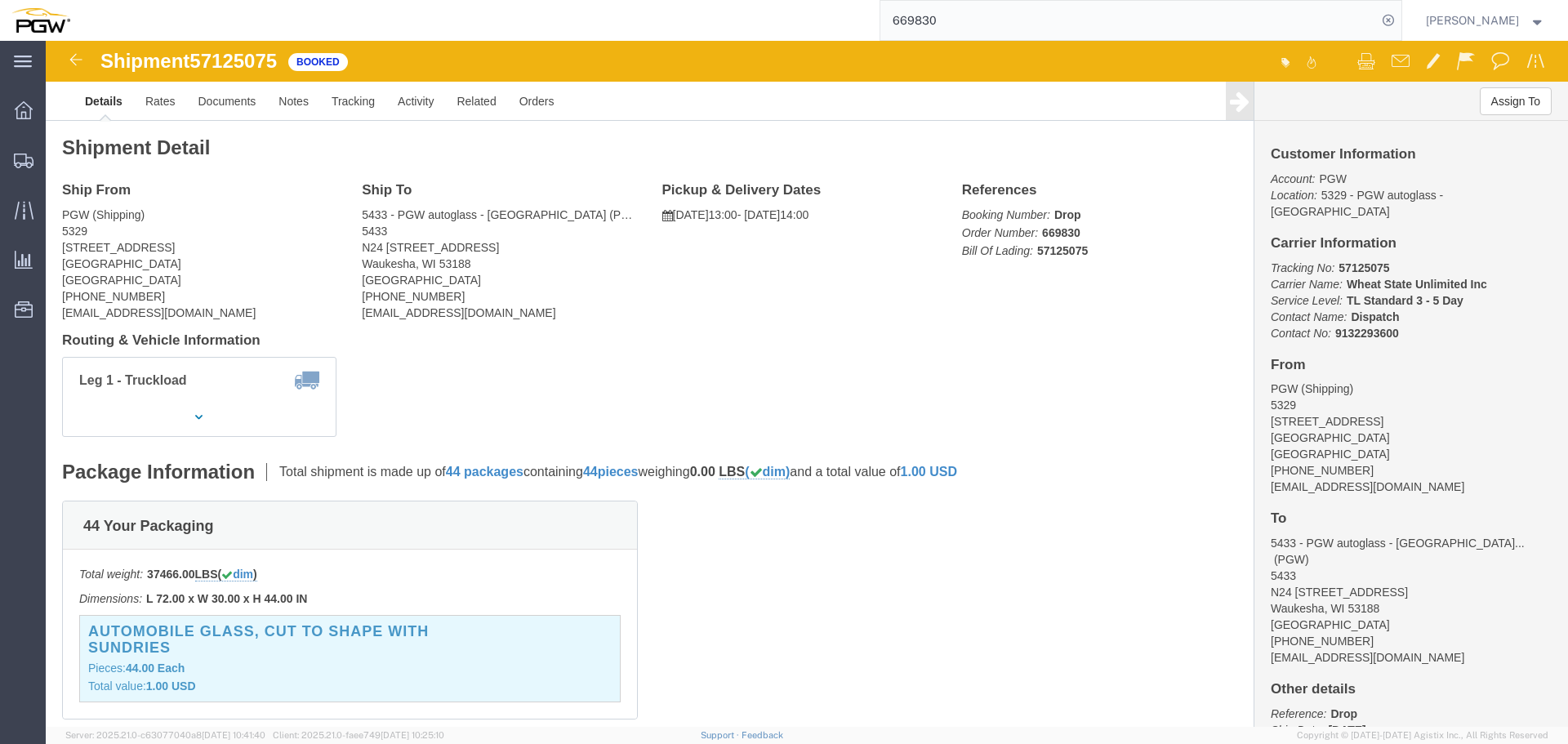
click span "57125075"
copy span "57125075"
click at [977, 1] on input "669830" at bounding box center [1128, 21] width 496 height 39
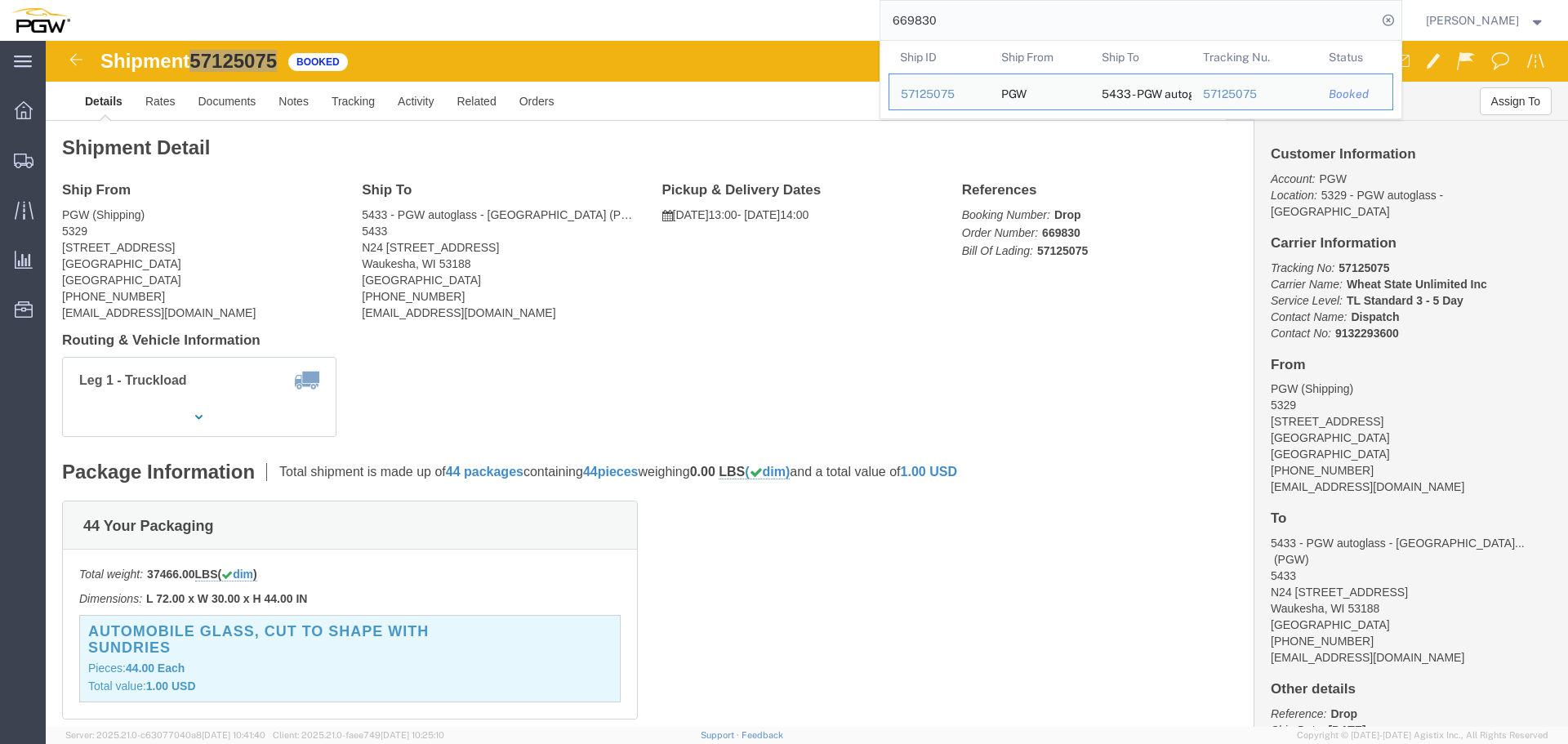
click at [977, 1] on input "669830" at bounding box center [1128, 21] width 496 height 39
paste input "2"
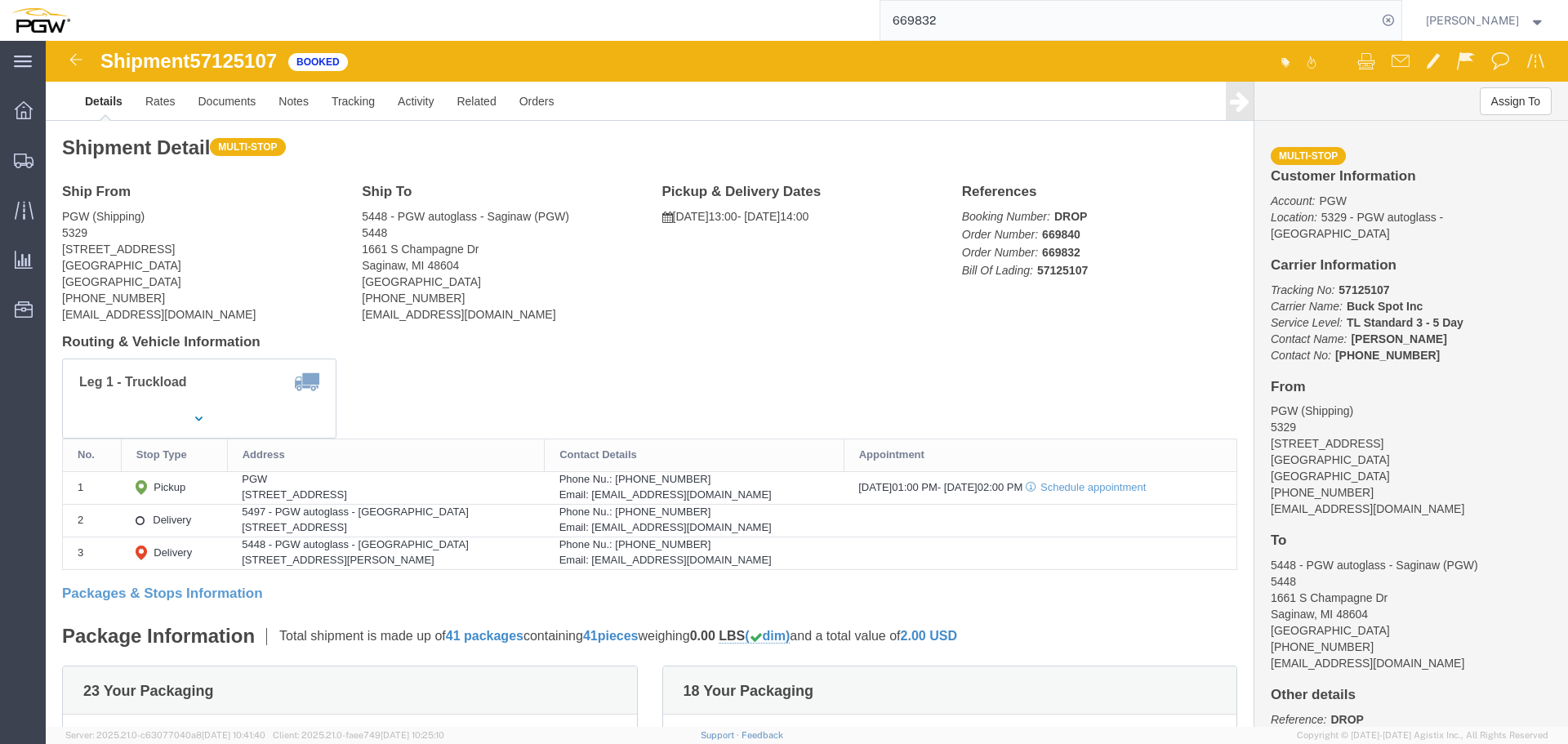
click span "57125107"
copy span "57125107"
click at [981, 27] on input "669832" at bounding box center [1128, 21] width 496 height 39
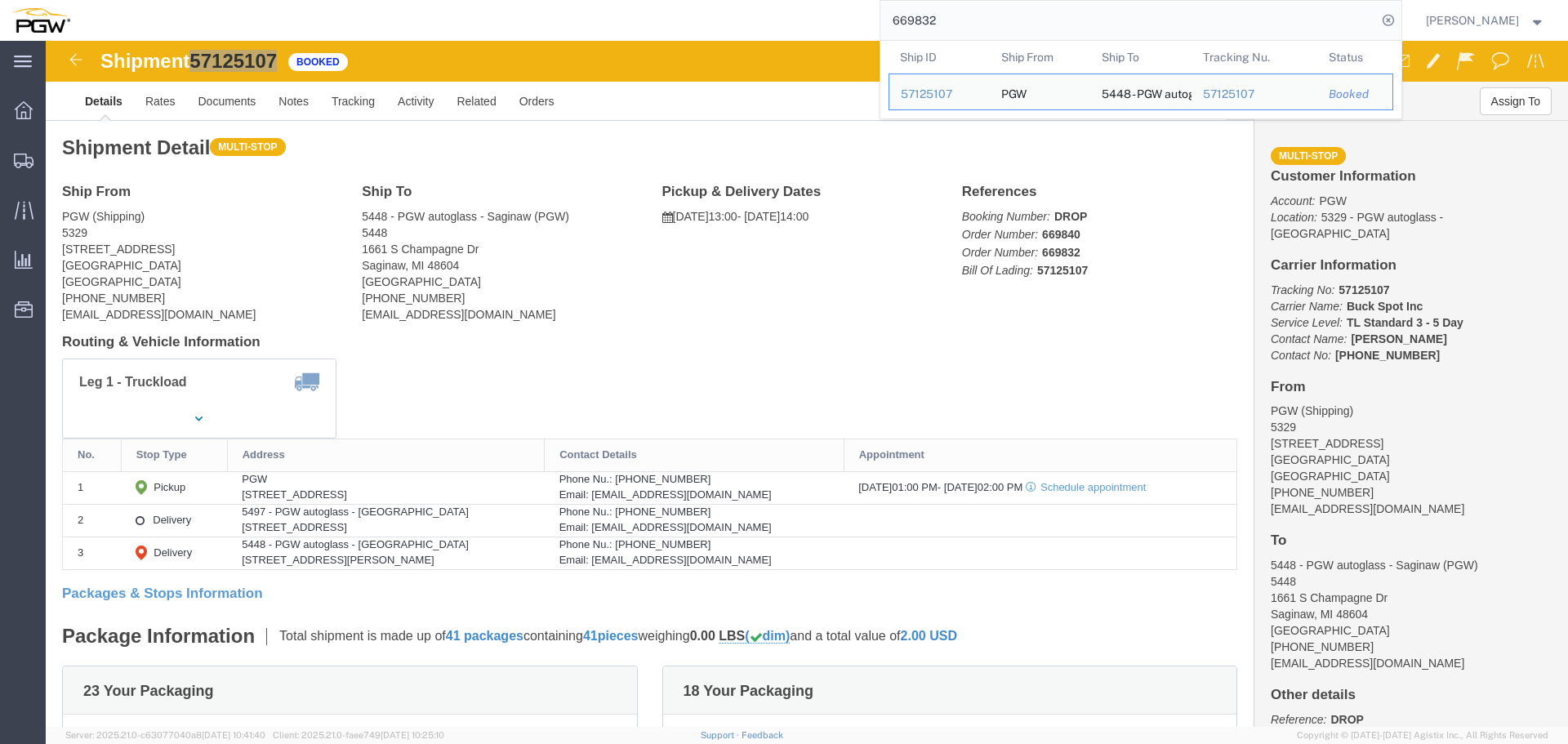
click at [981, 27] on input "669832" at bounding box center [1128, 21] width 496 height 39
paste input "783"
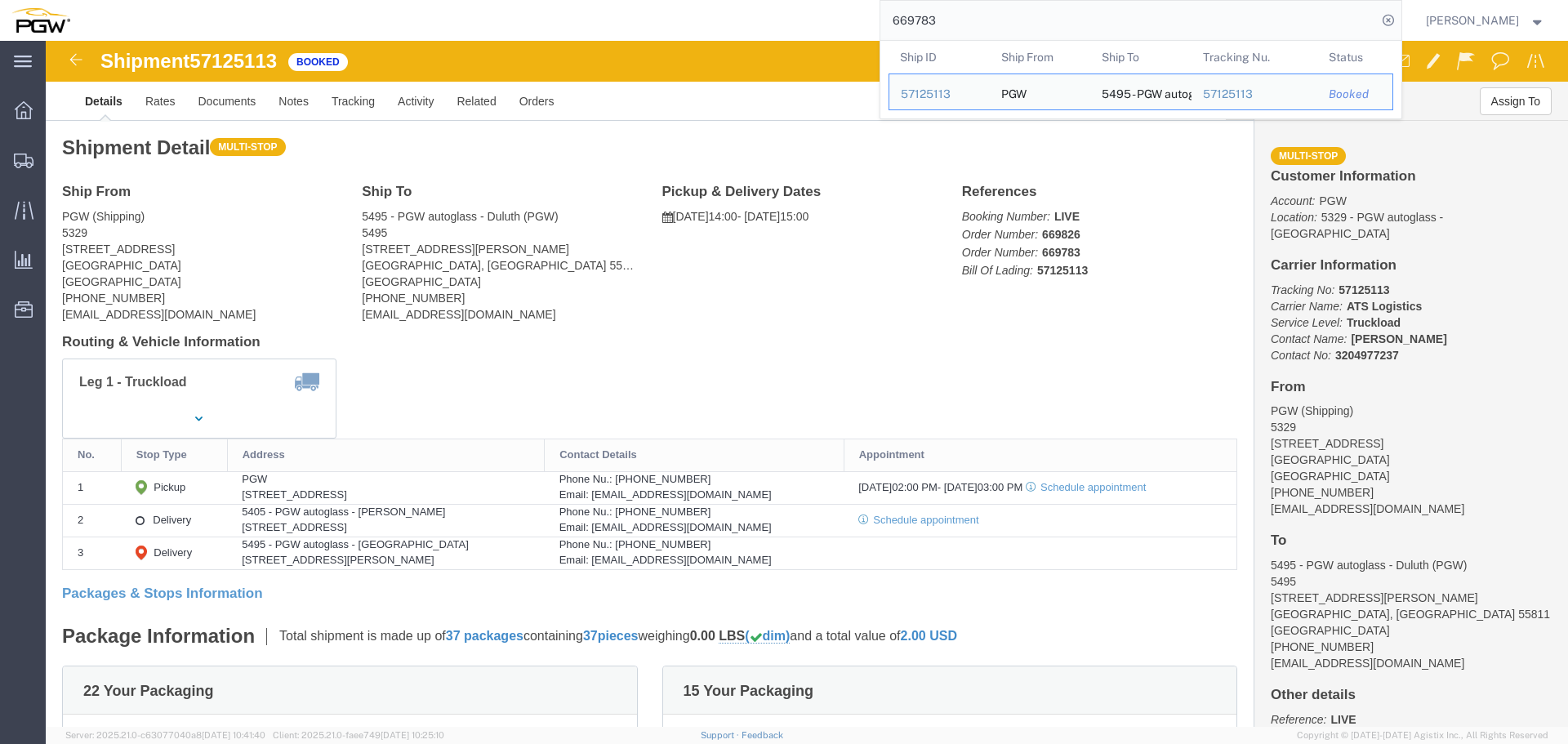
click span "57125113"
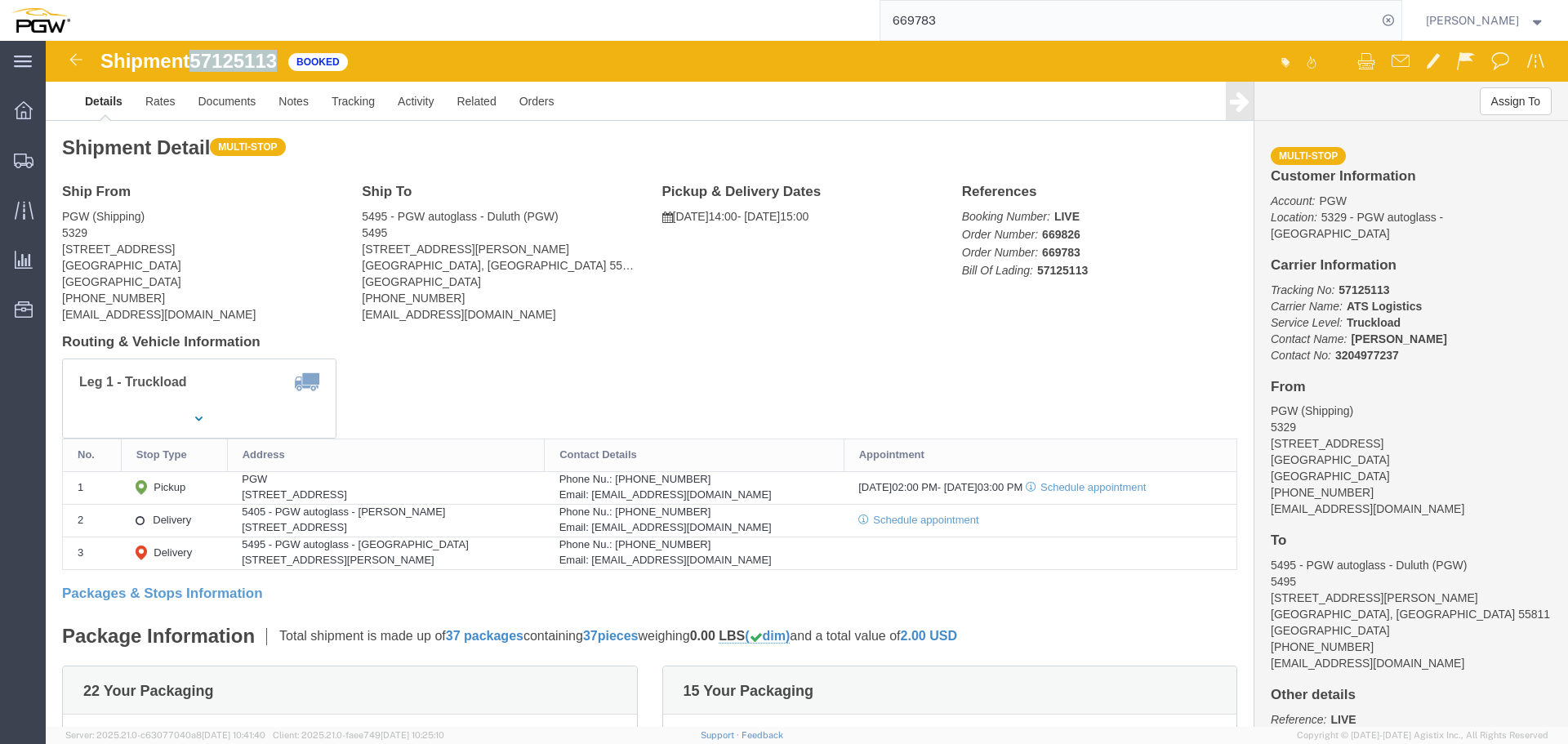
copy span "57125113"
click at [945, 26] on input "669783" at bounding box center [1128, 21] width 496 height 39
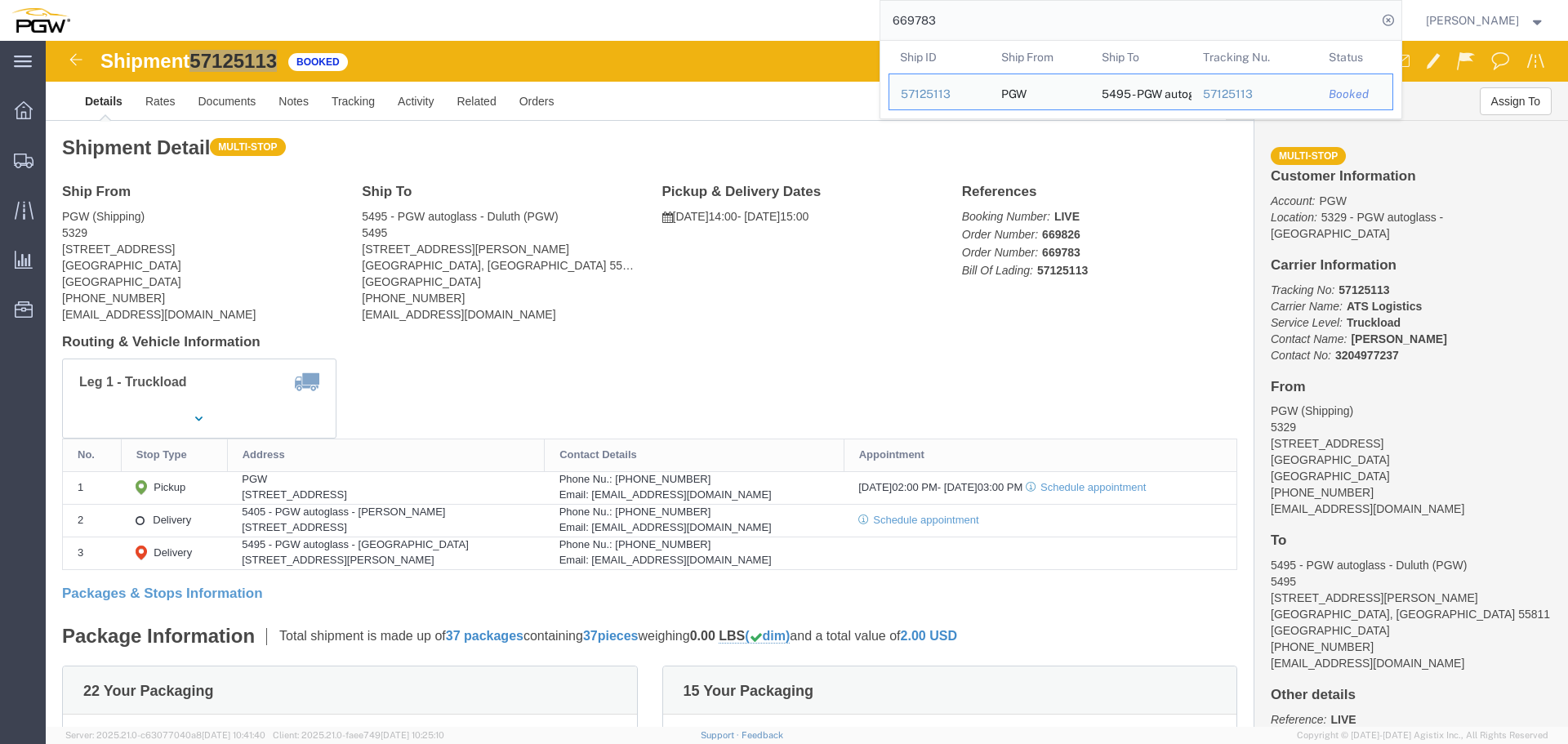
click at [945, 26] on input "669783" at bounding box center [1128, 21] width 496 height 39
paste input "835"
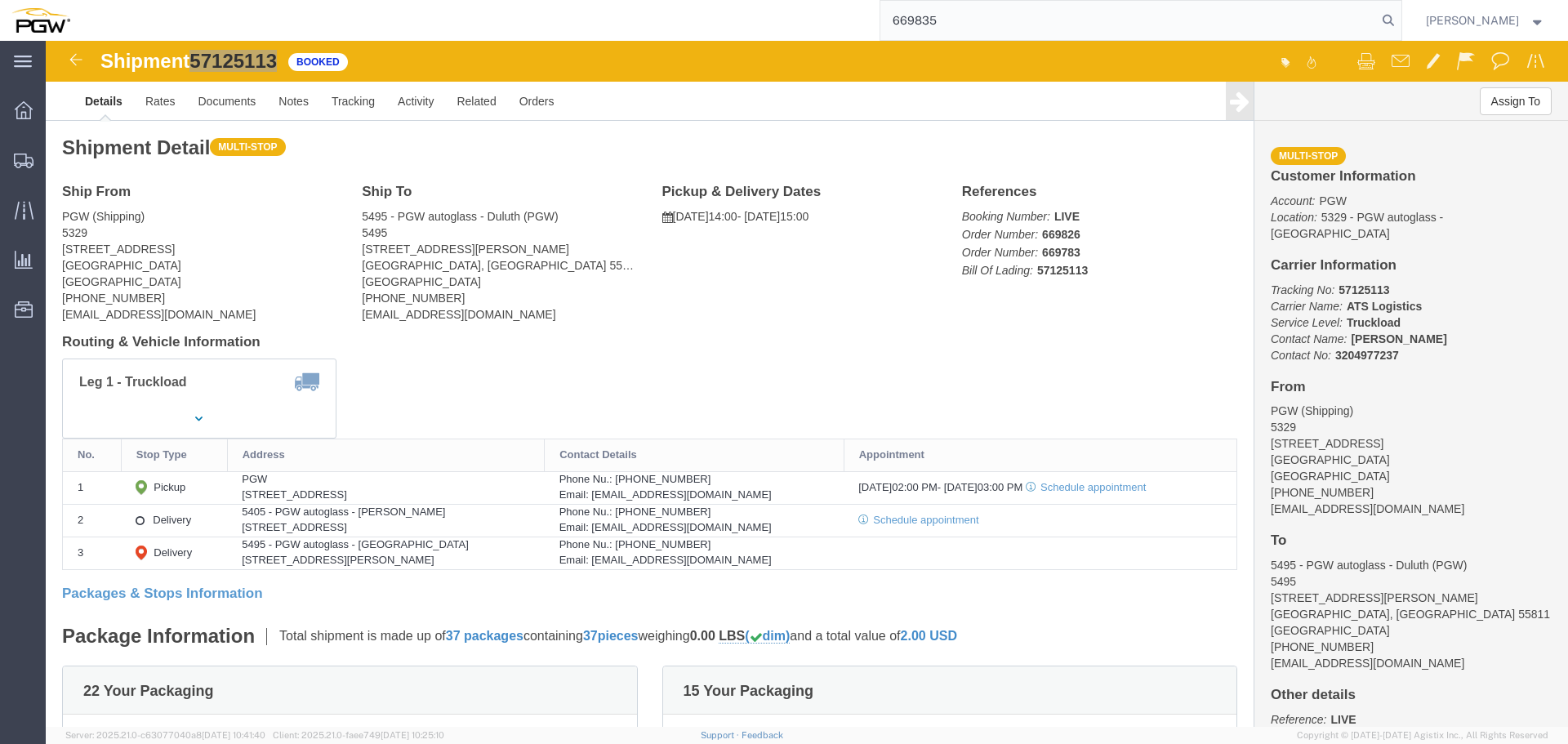
type input "669835"
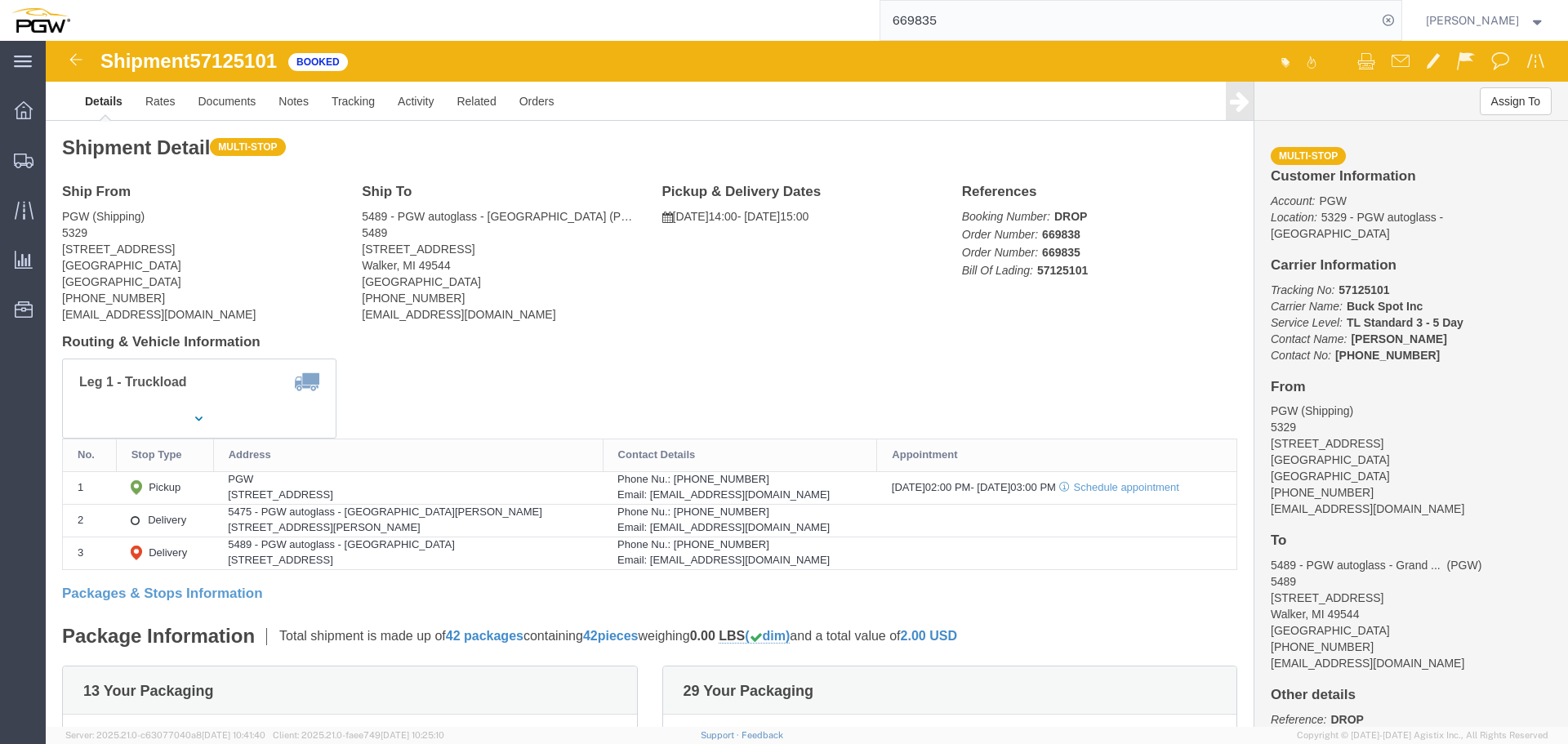
click span "57125101"
copy span "57125101"
click at [0, 0] on span "Location Appointment" at bounding box center [0, 0] width 0 height 0
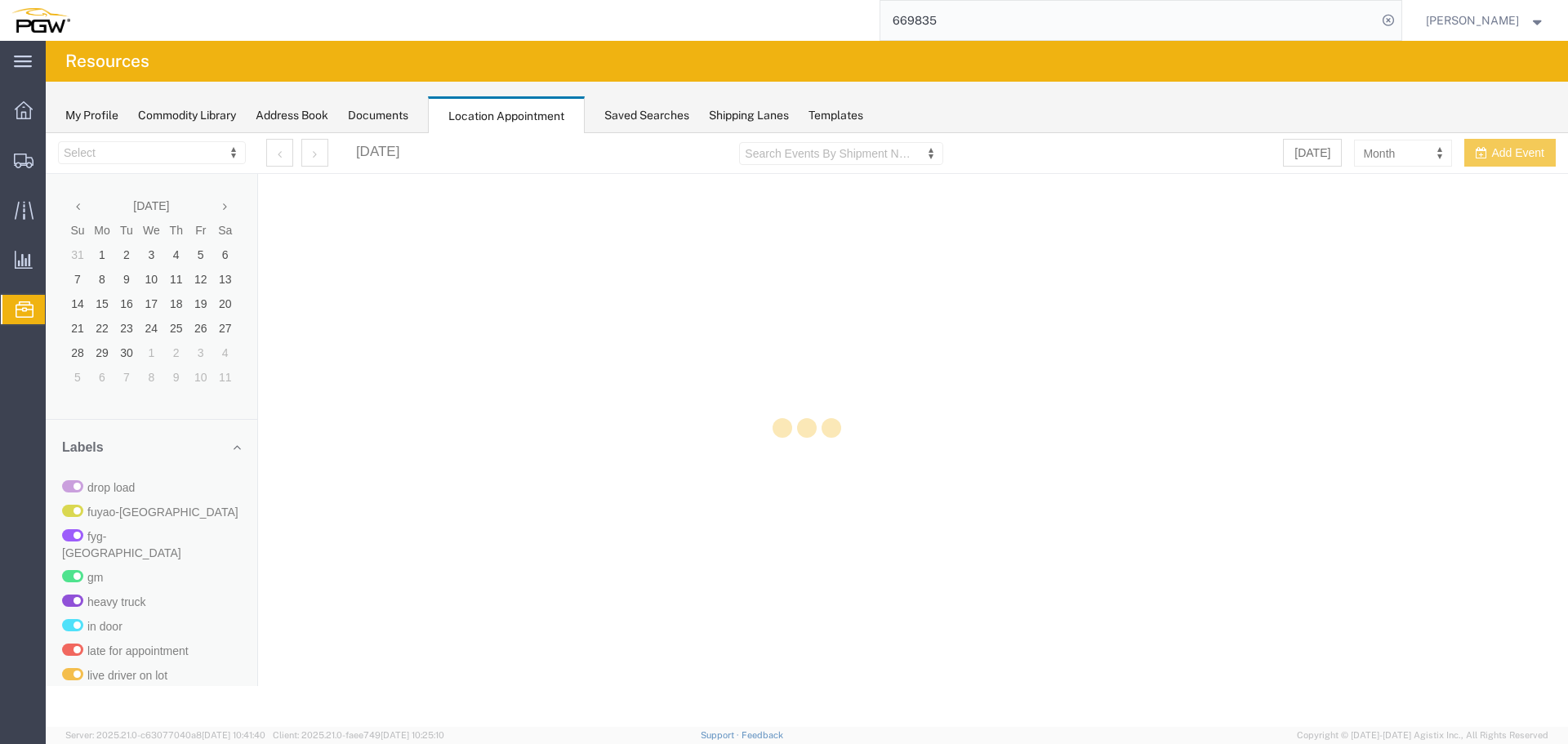
select select "28253"
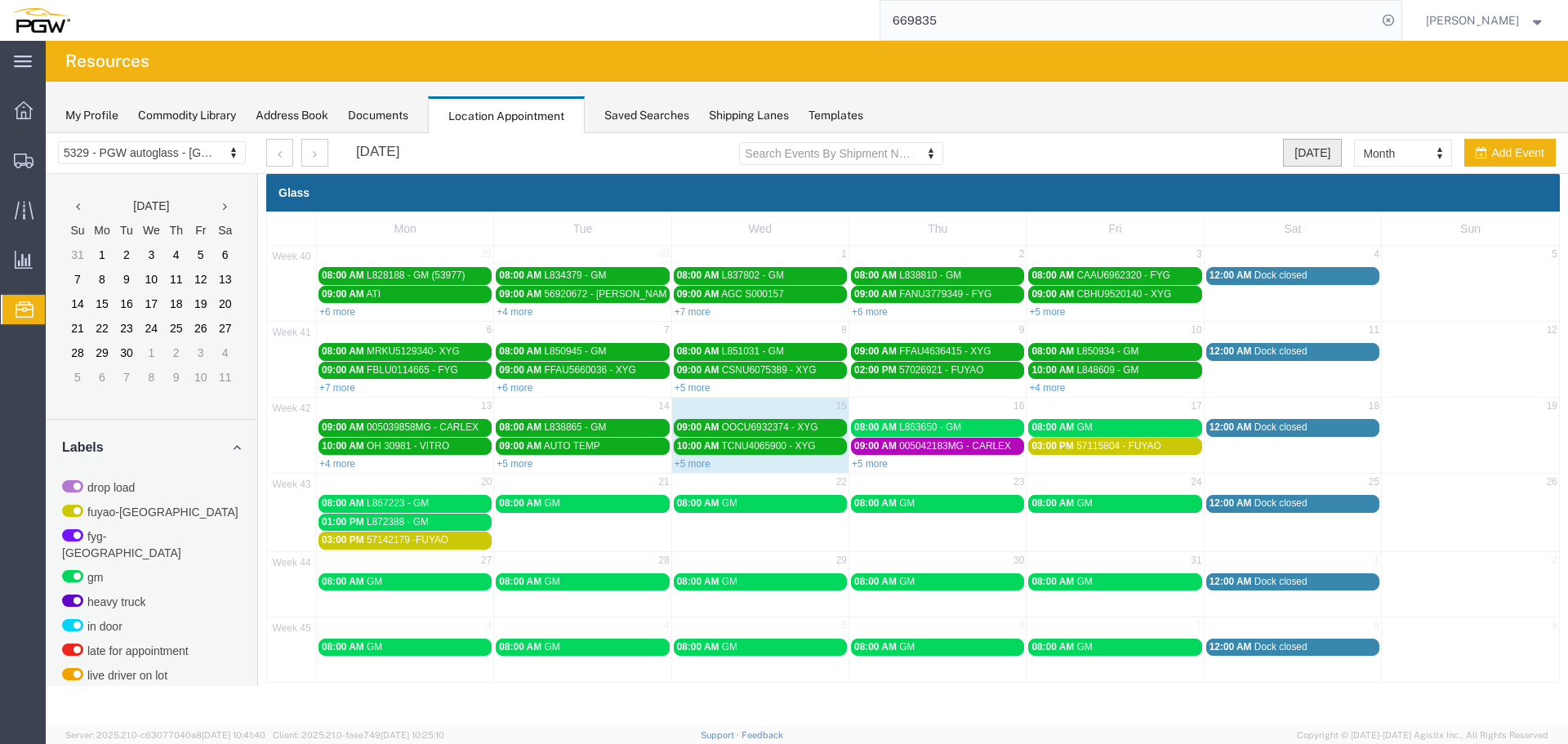
click at [1313, 159] on button "[DATE]" at bounding box center [1312, 153] width 59 height 27
select select "agendaDay"
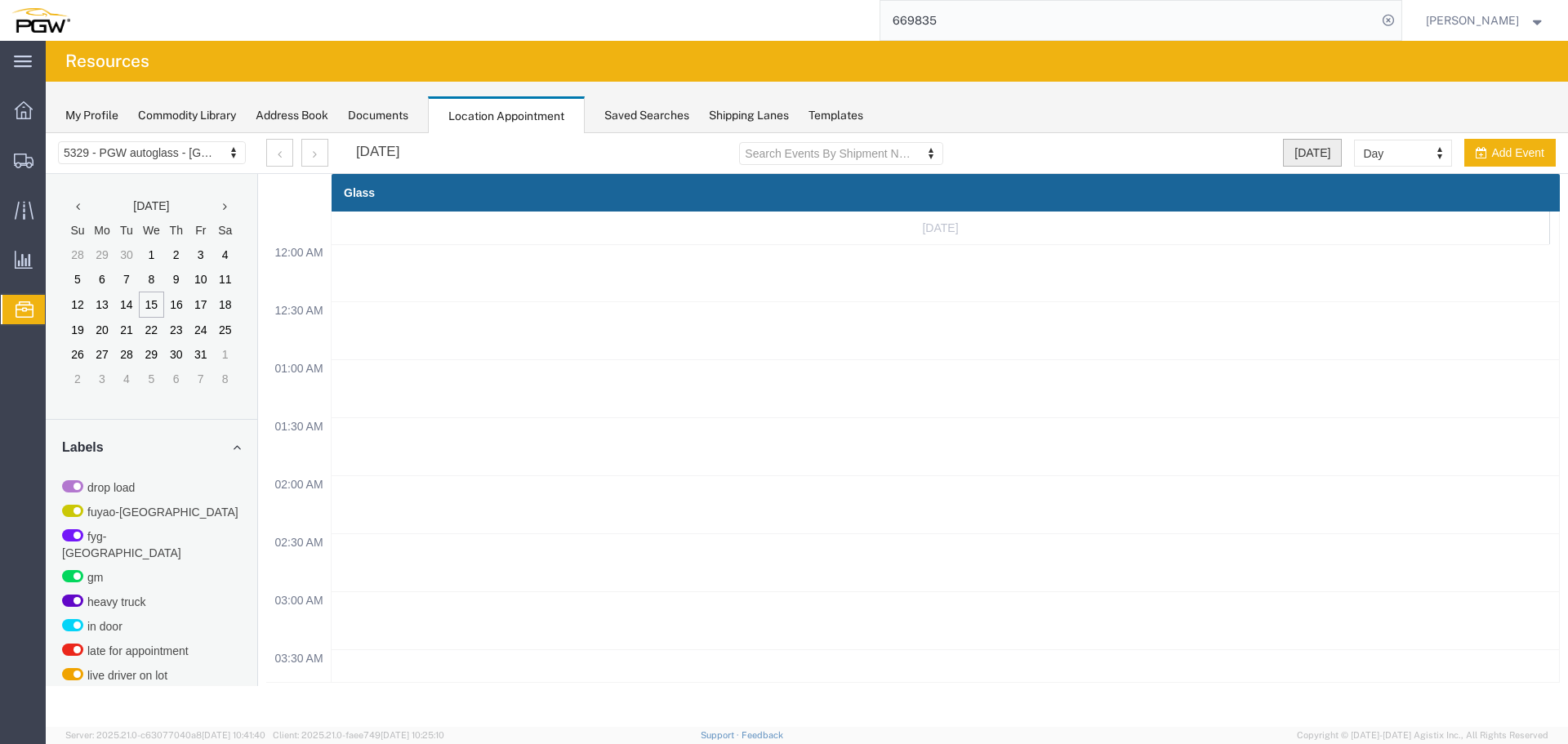
scroll to position [697, 0]
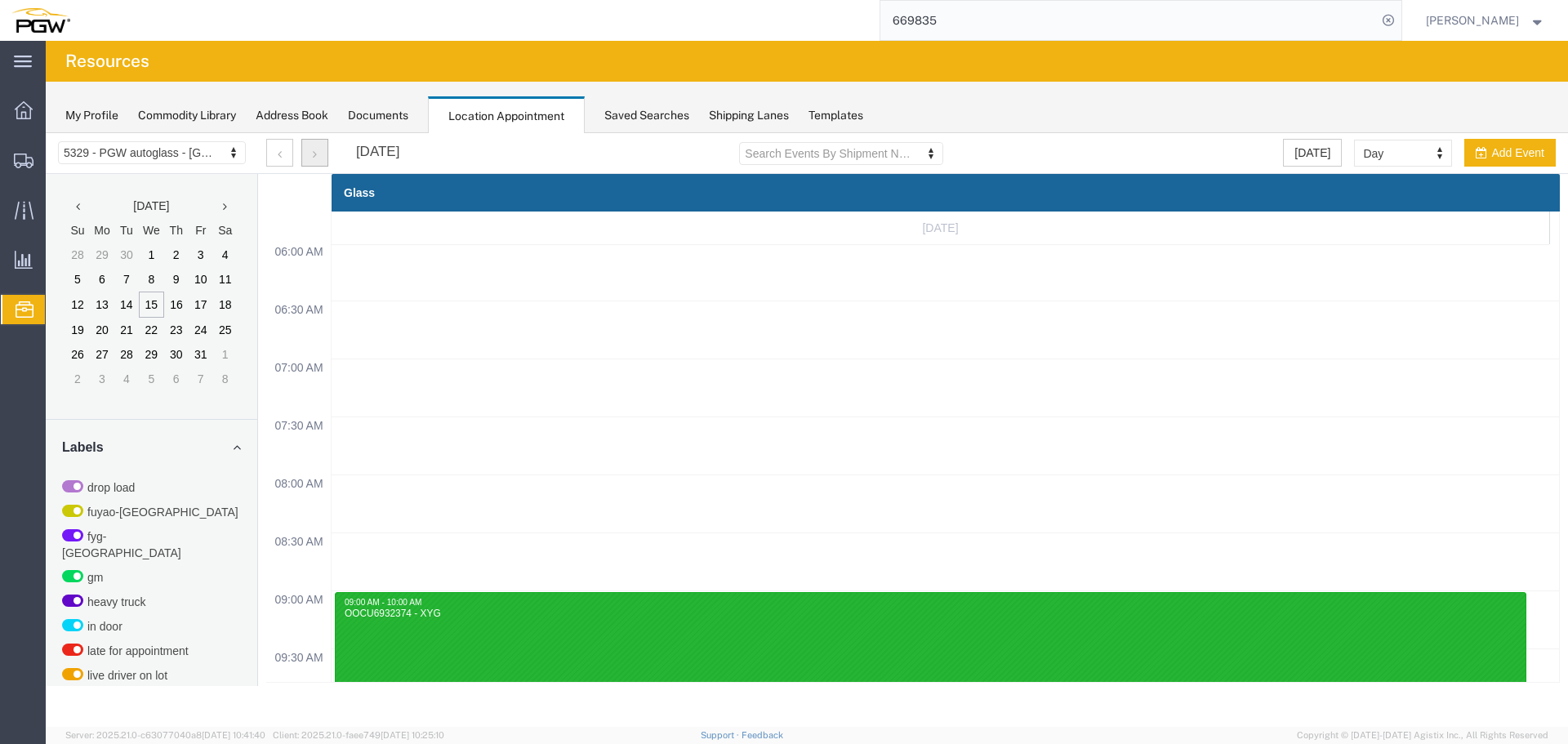
click at [306, 155] on button "button" at bounding box center [314, 153] width 27 height 27
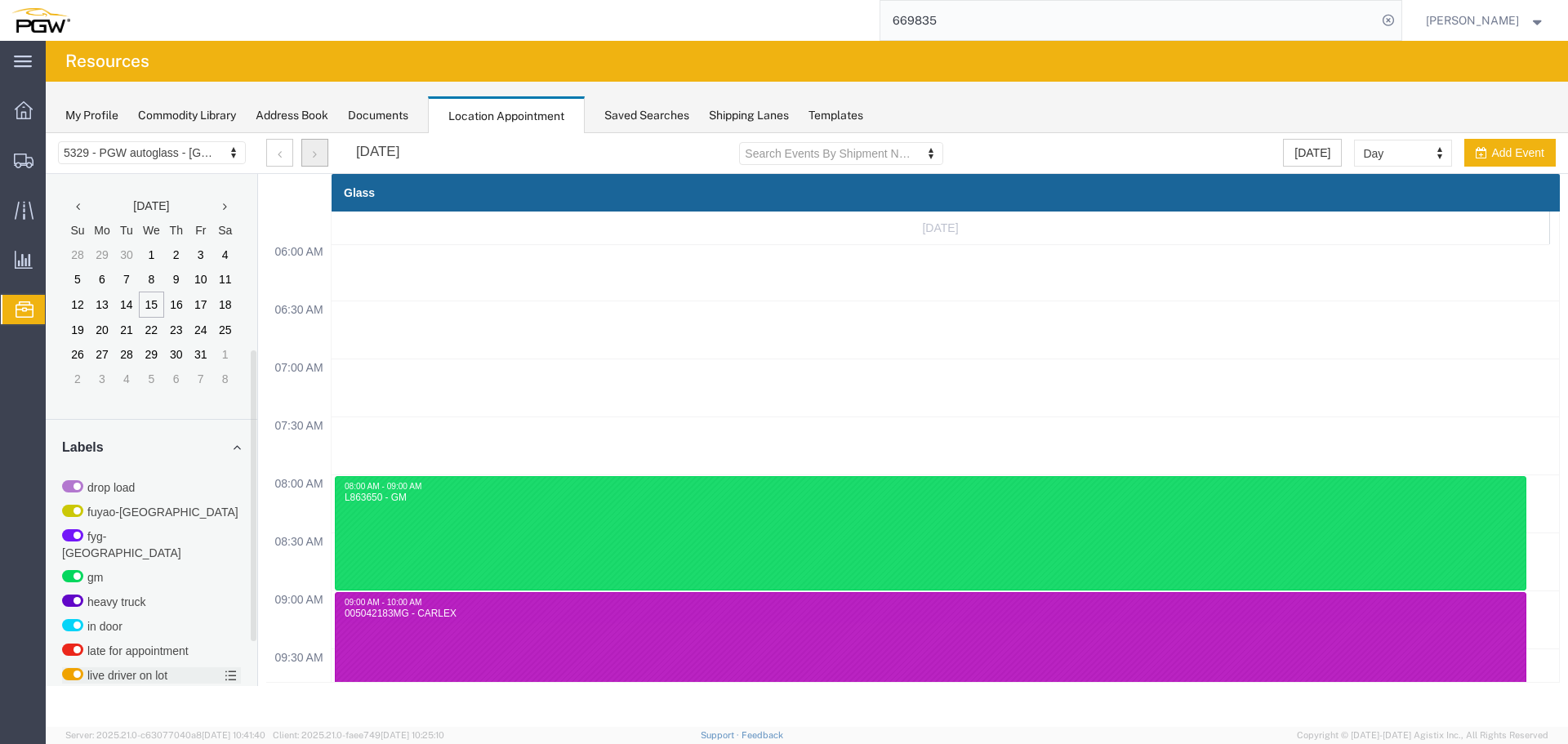
scroll to position [505, 0]
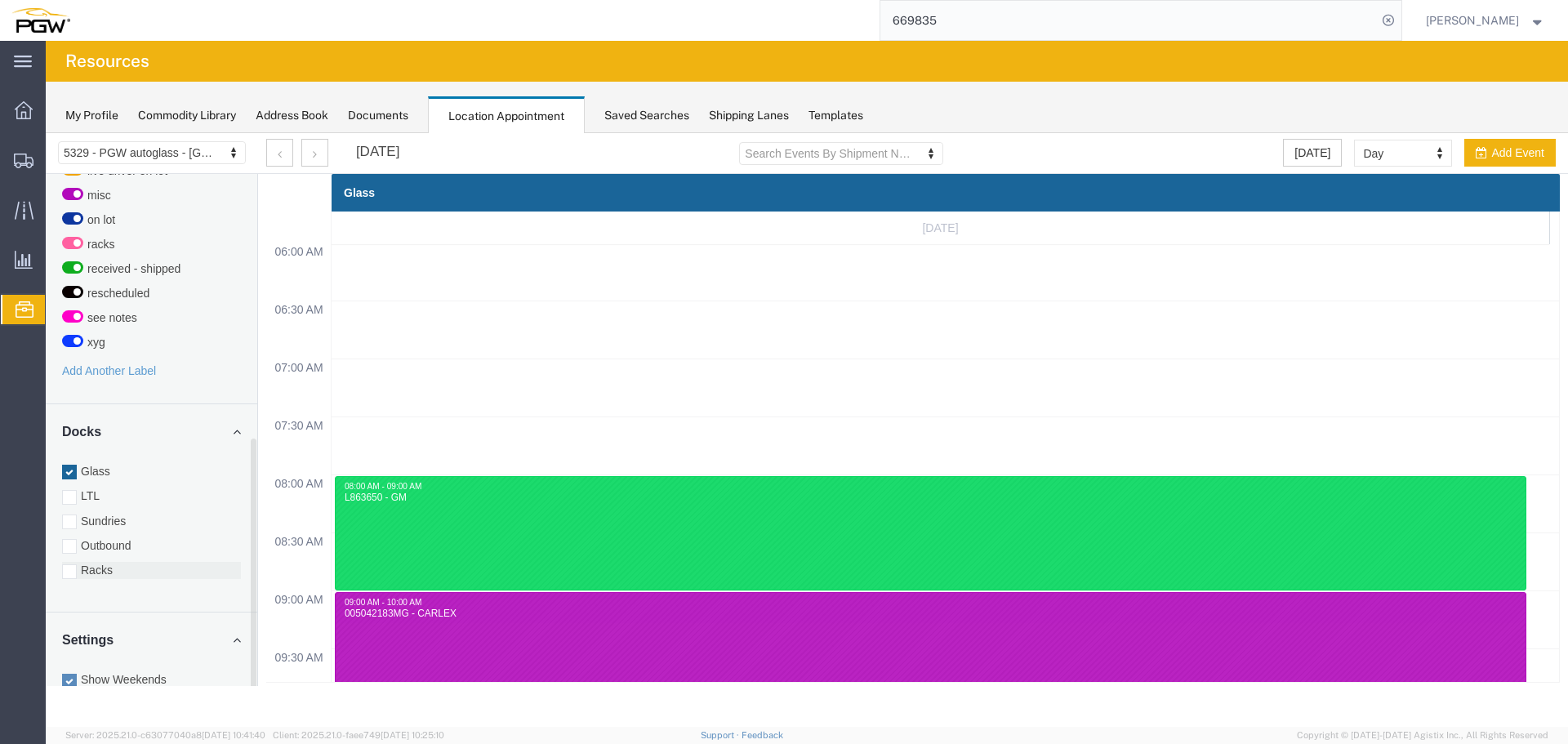
click at [125, 562] on label "Racks" at bounding box center [151, 570] width 179 height 16
click at [45, 133] on input "Racks" at bounding box center [45, 133] width 0 height 0
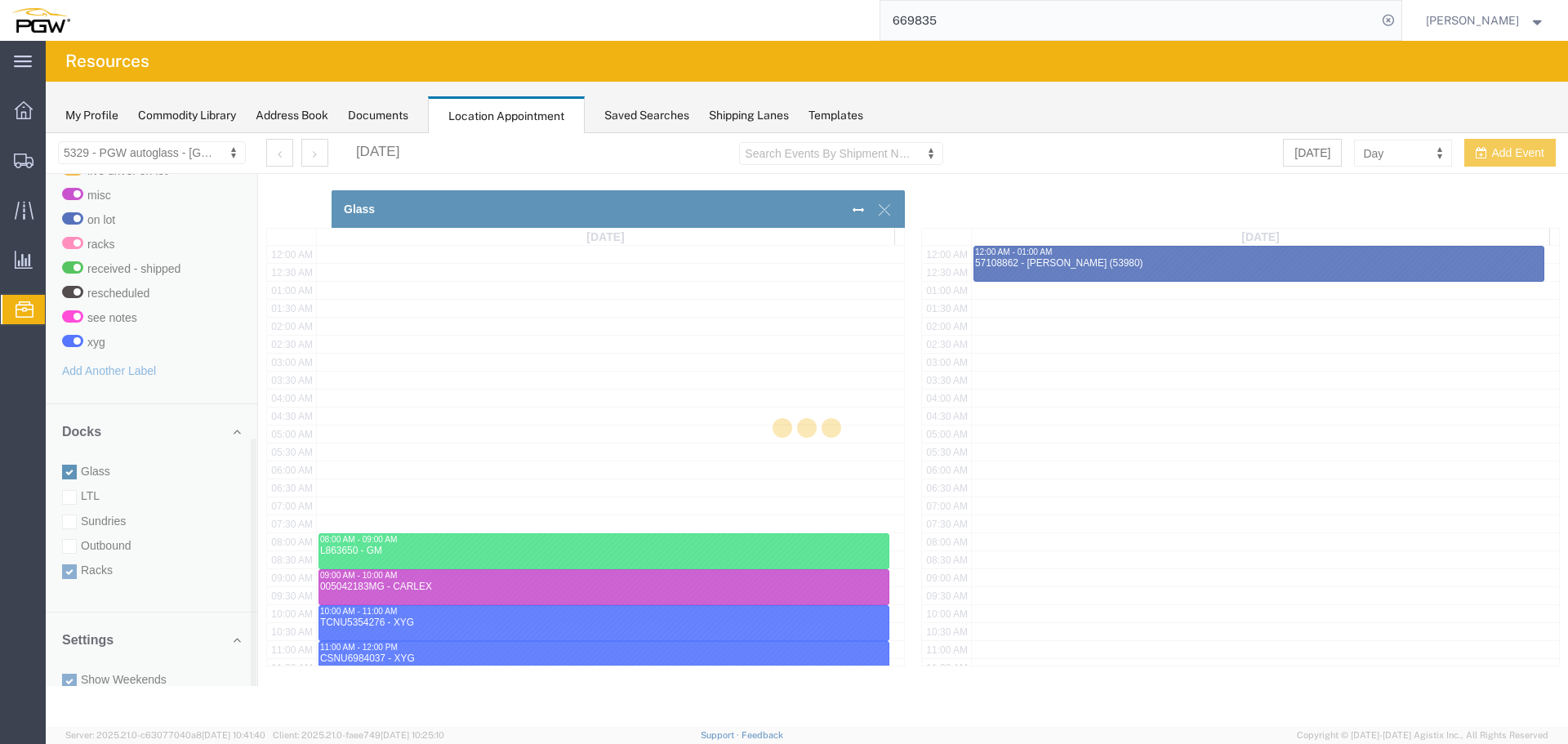
scroll to position [409, 0]
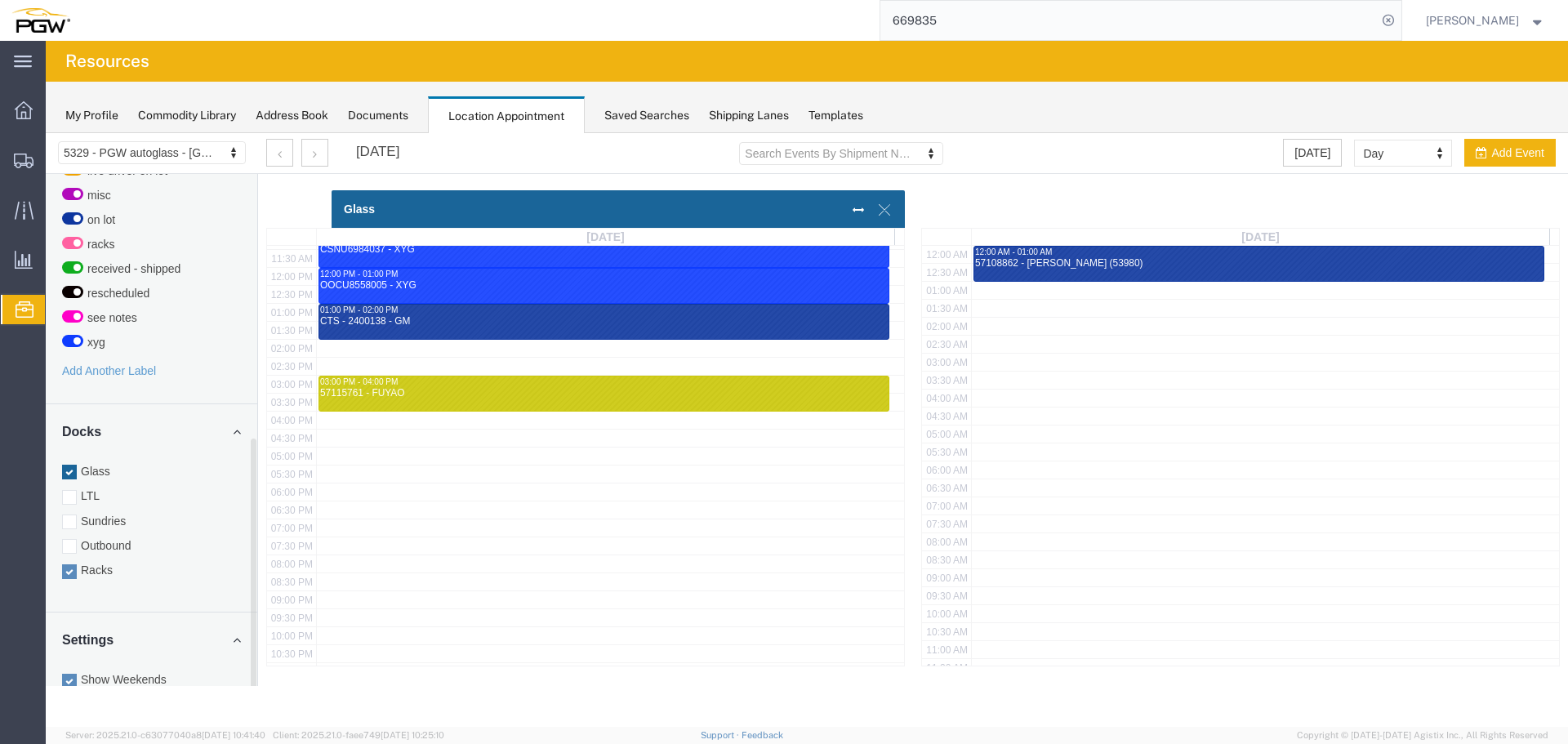
click at [110, 463] on label "Glass" at bounding box center [151, 471] width 179 height 16
click at [45, 133] on input "Glass" at bounding box center [45, 133] width 0 height 0
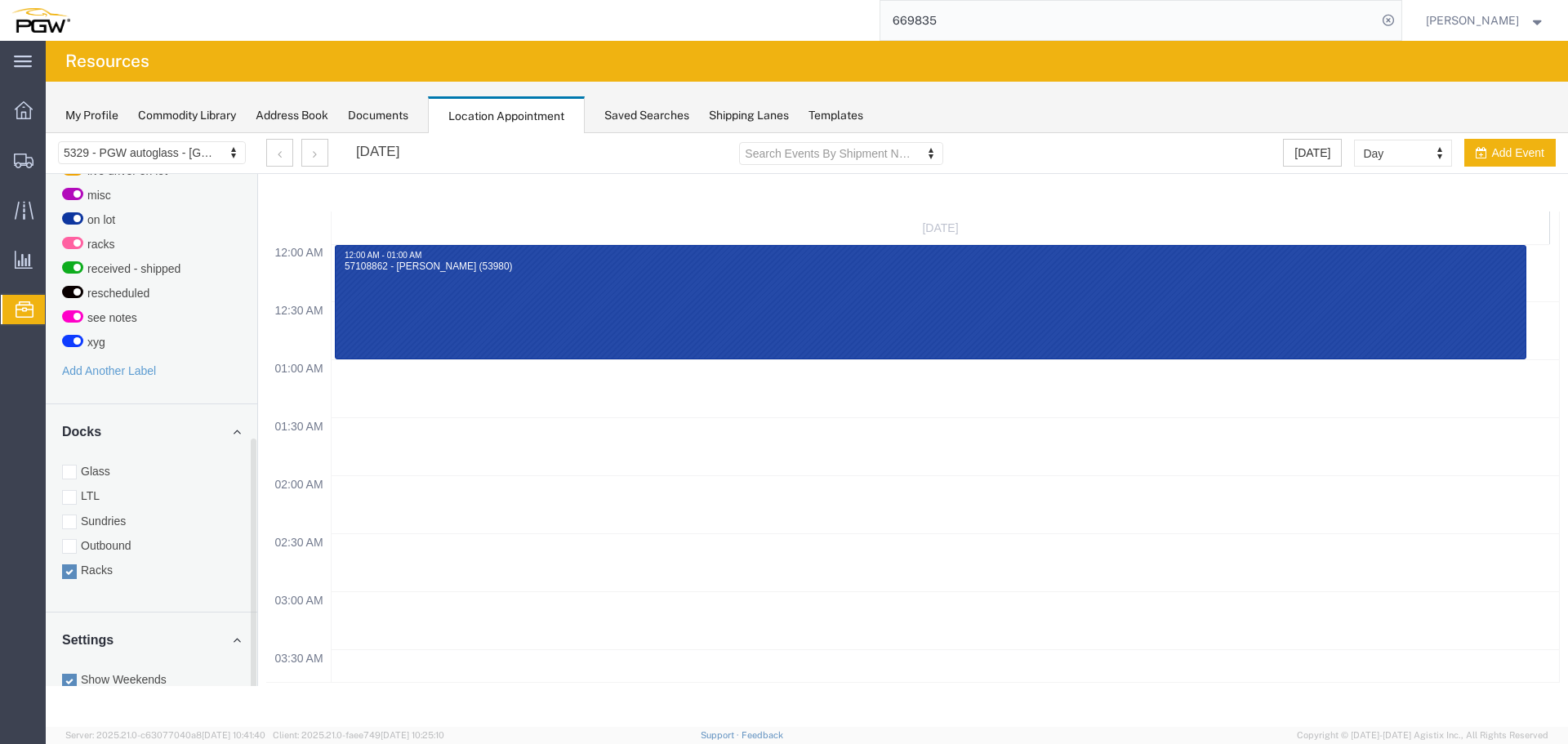
click at [110, 464] on div "Glass LTL Sundries Outbound Racks" at bounding box center [151, 520] width 179 height 115
click at [110, 463] on label "Glass" at bounding box center [151, 471] width 179 height 16
click at [45, 133] on input "Glass" at bounding box center [45, 133] width 0 height 0
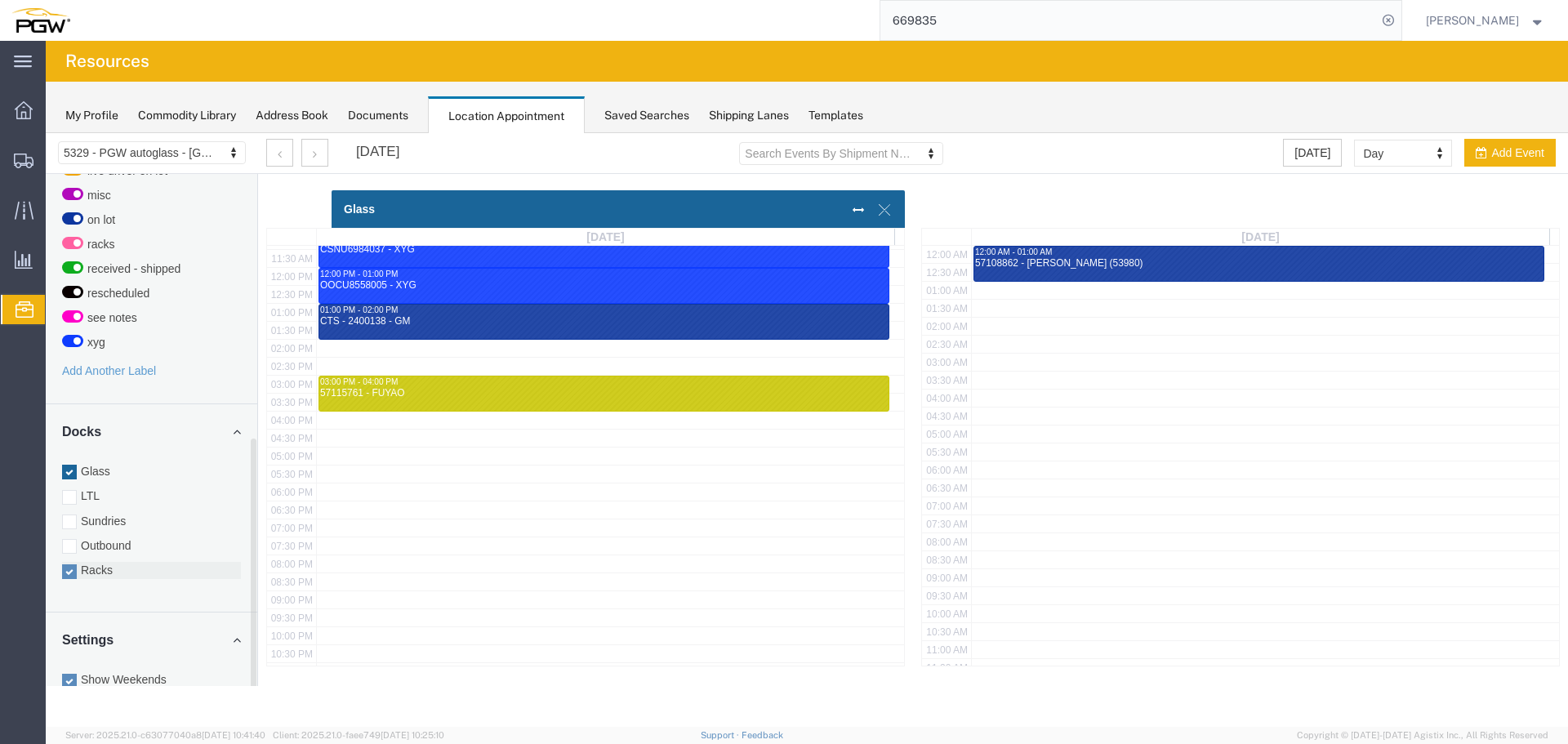
click at [104, 562] on label "Racks" at bounding box center [151, 570] width 179 height 16
click at [45, 133] on input "Racks" at bounding box center [45, 133] width 0 height 0
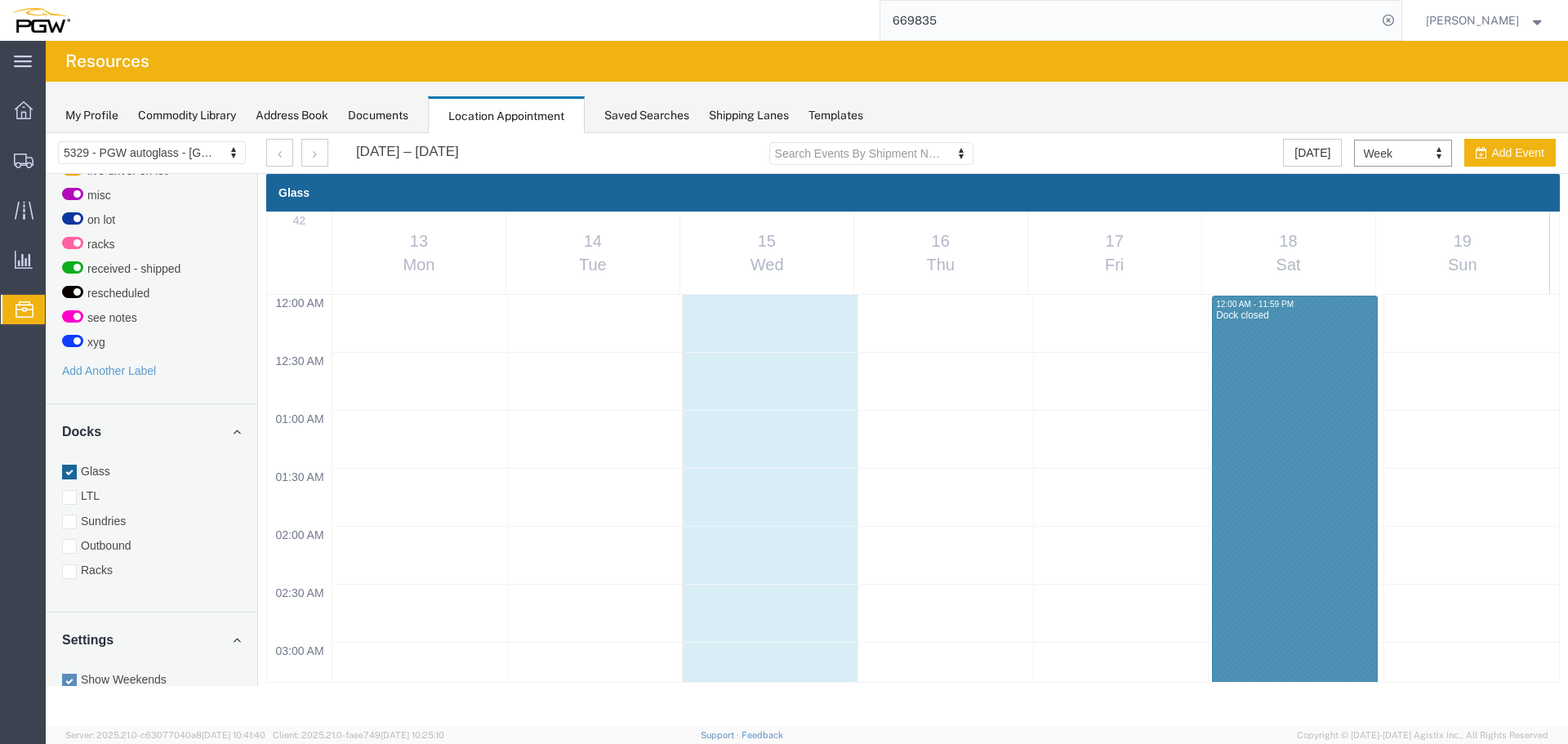
scroll to position [697, 0]
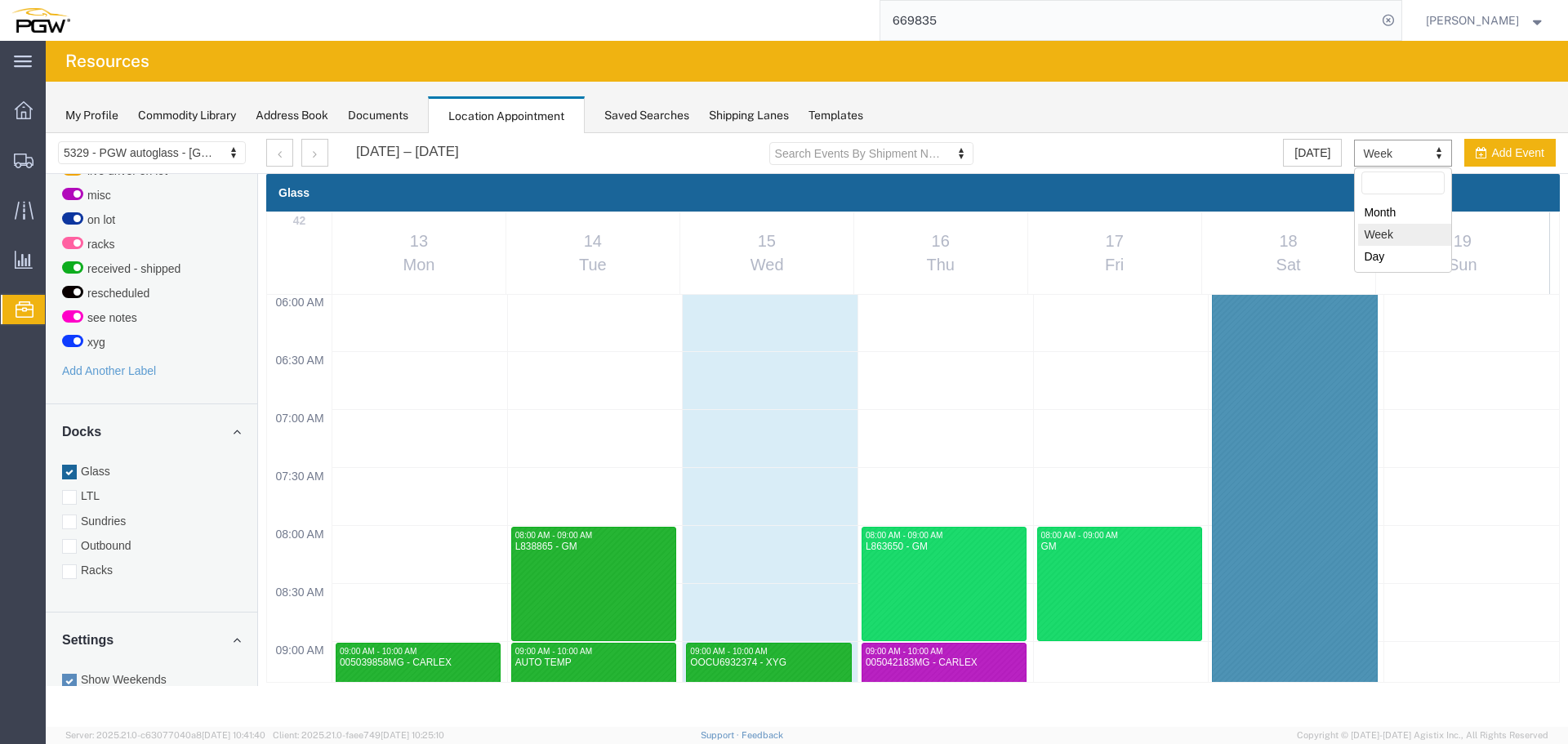
select select "month"
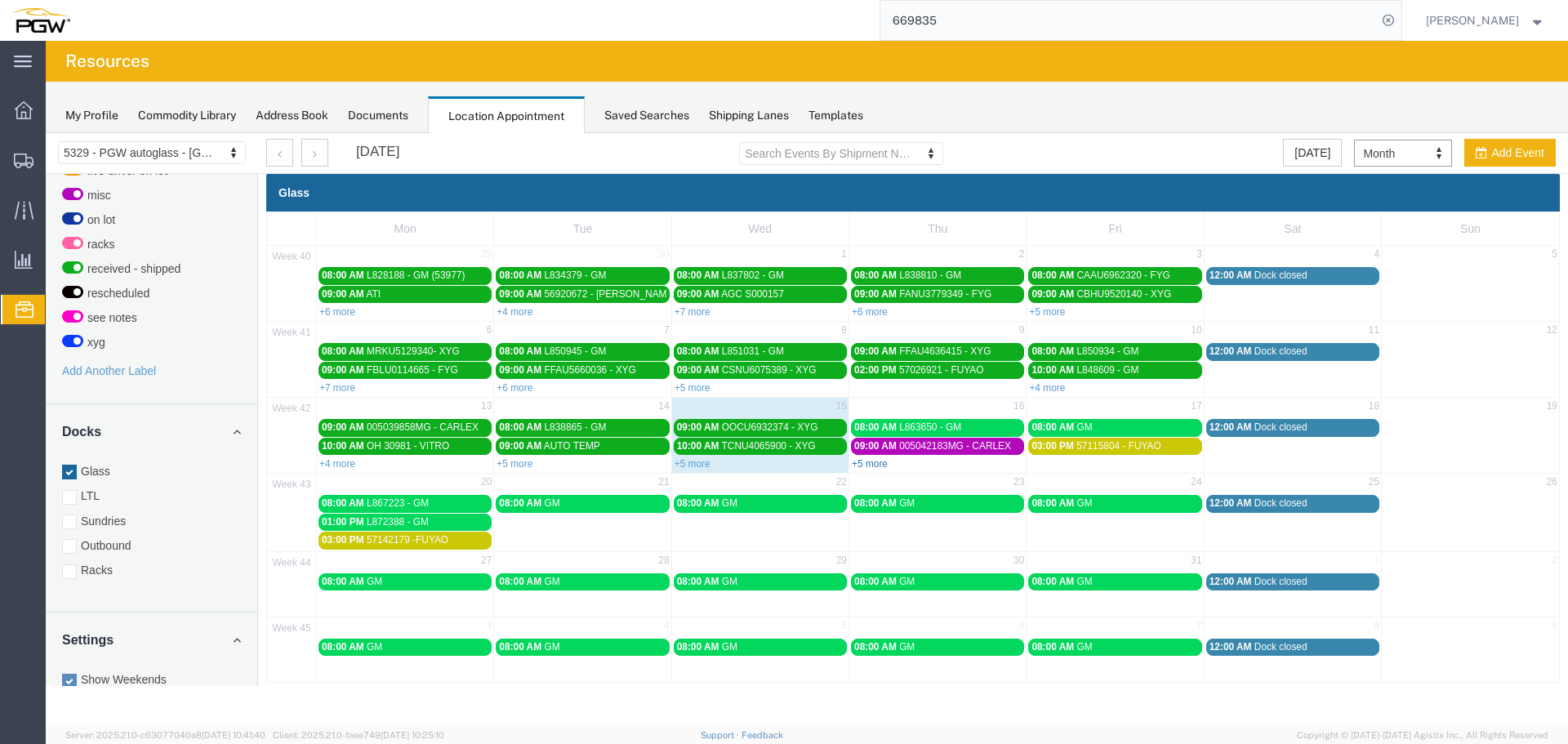
click at [871, 459] on link "+5 more" at bounding box center [870, 464] width 36 height 11
